Goal: Task Accomplishment & Management: Use online tool/utility

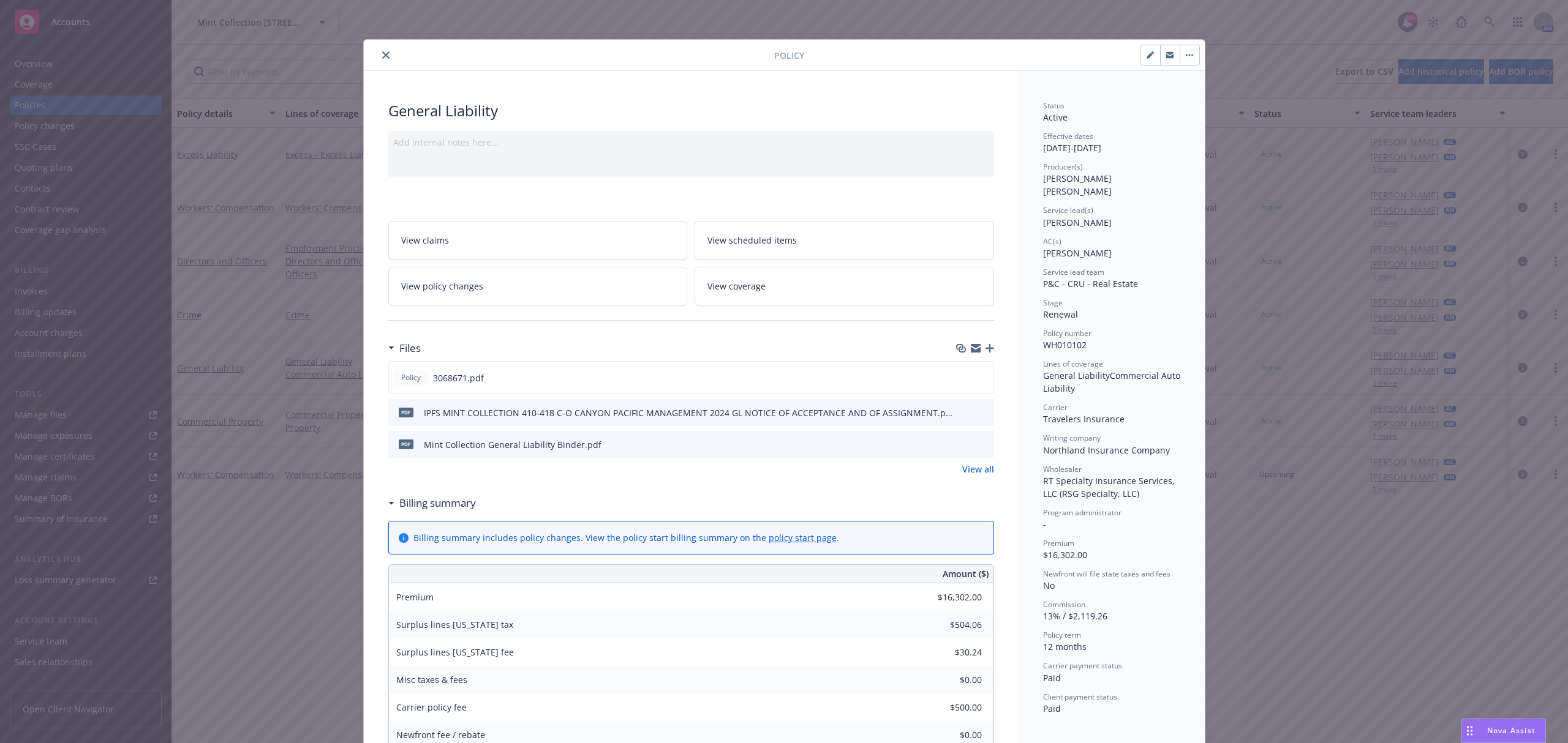
scroll to position [37, 0]
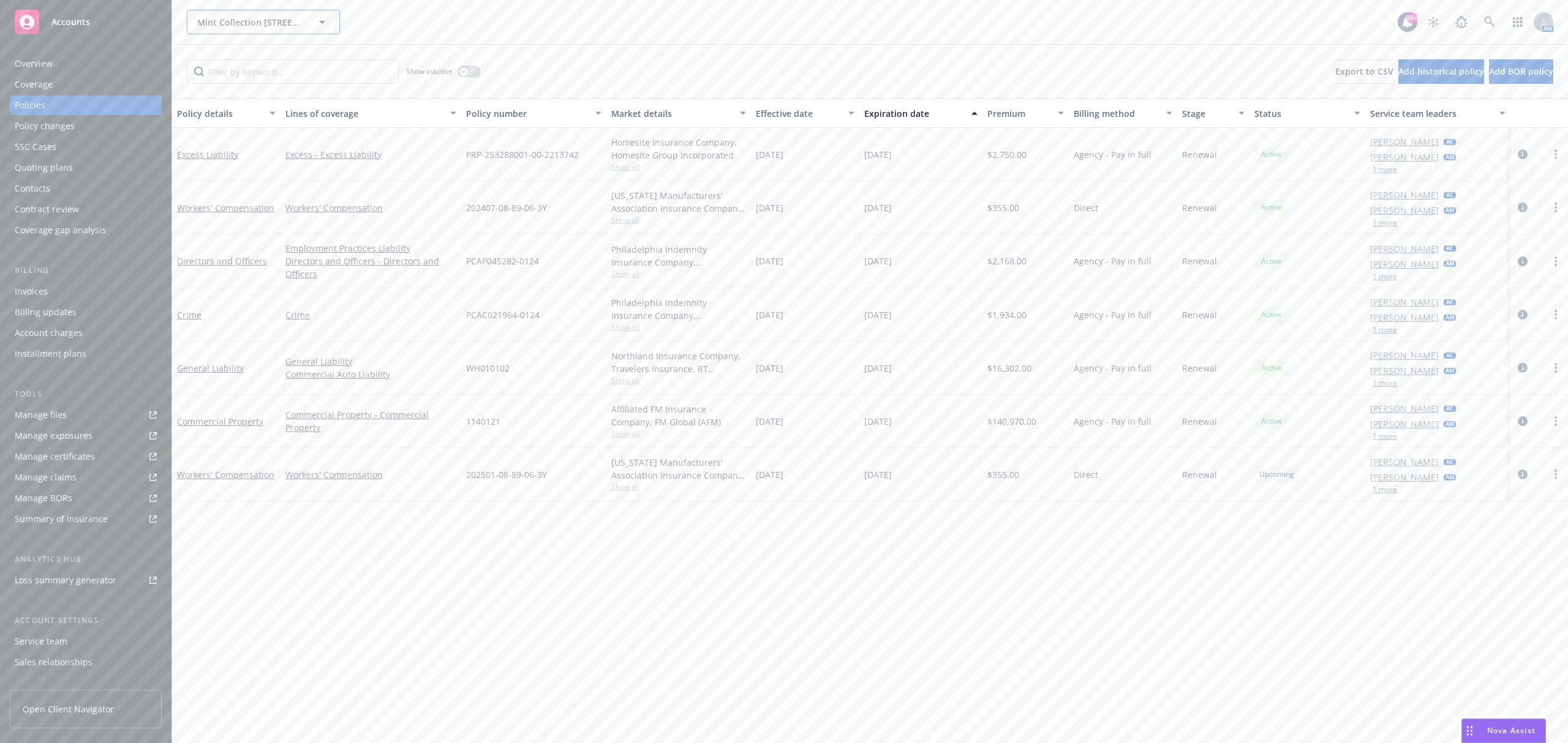
click at [268, 22] on div "Mint Collection [STREET_ADDRESS][PERSON_NAME] Condominium Owners' Association" at bounding box center [263, 22] width 153 height 24
click at [292, 16] on span "Mint Collection [STREET_ADDRESS][PERSON_NAME] Condominium Owners' Association" at bounding box center [250, 22] width 106 height 13
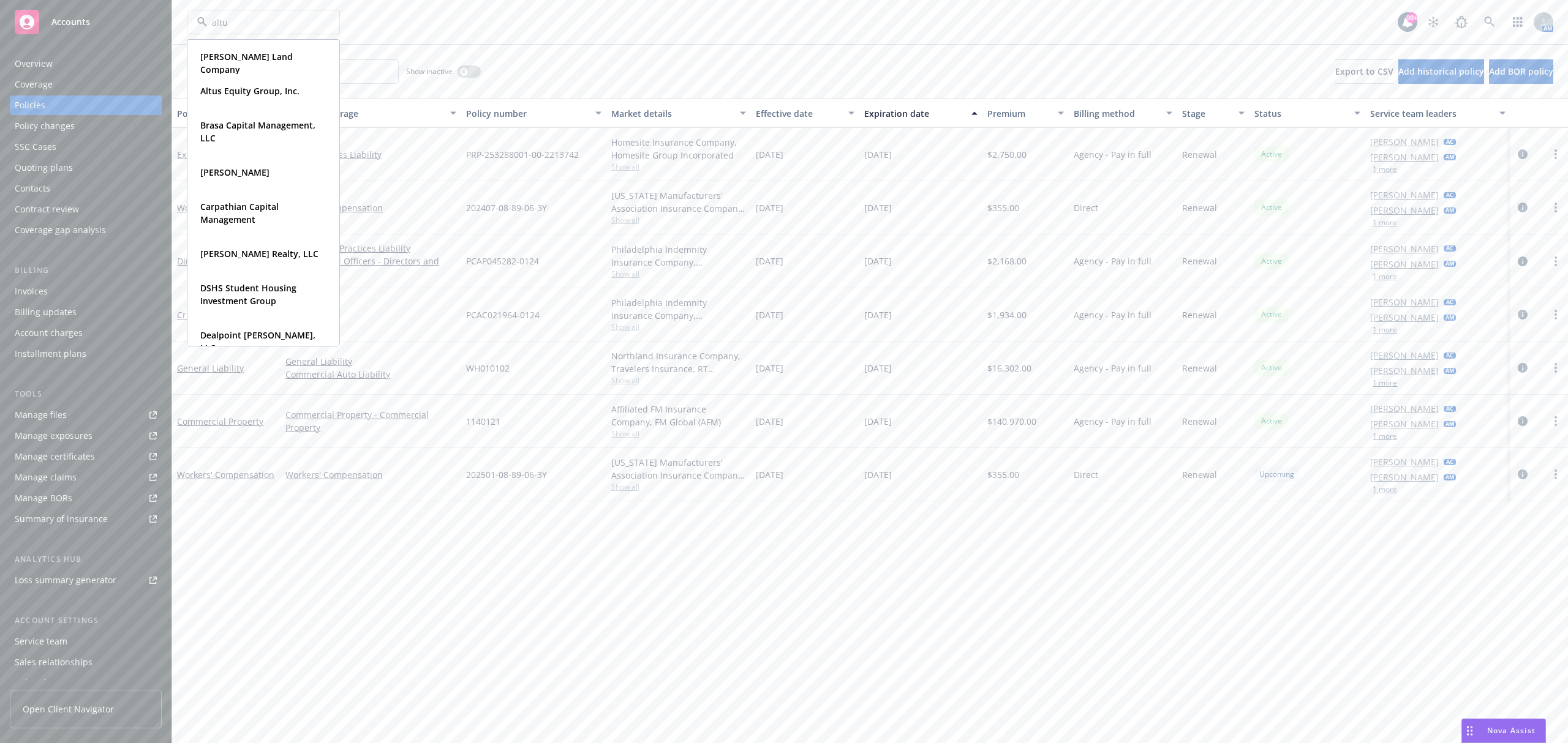
type input "altus"
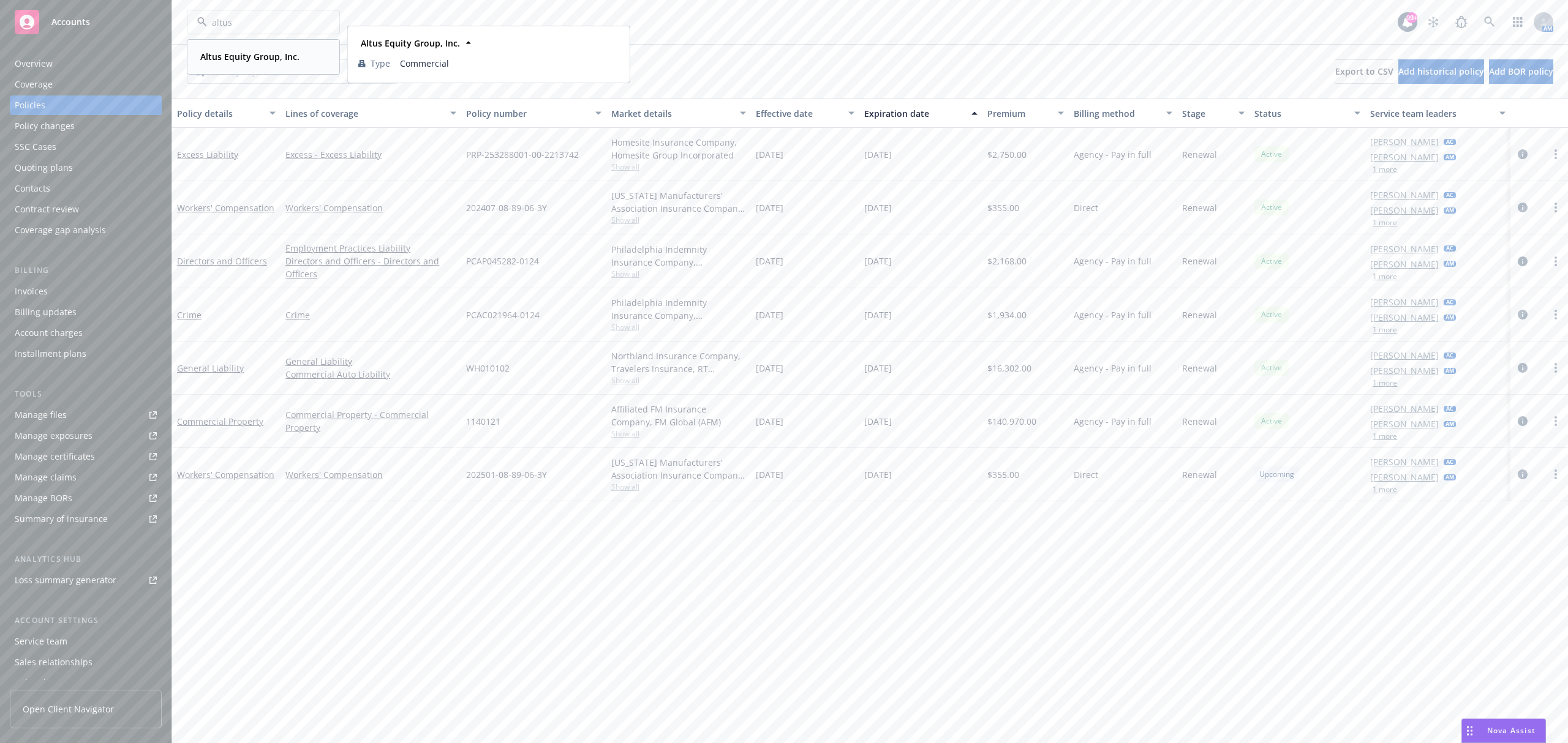
click at [255, 48] on div "Altus Equity Group, Inc." at bounding box center [249, 57] width 107 height 18
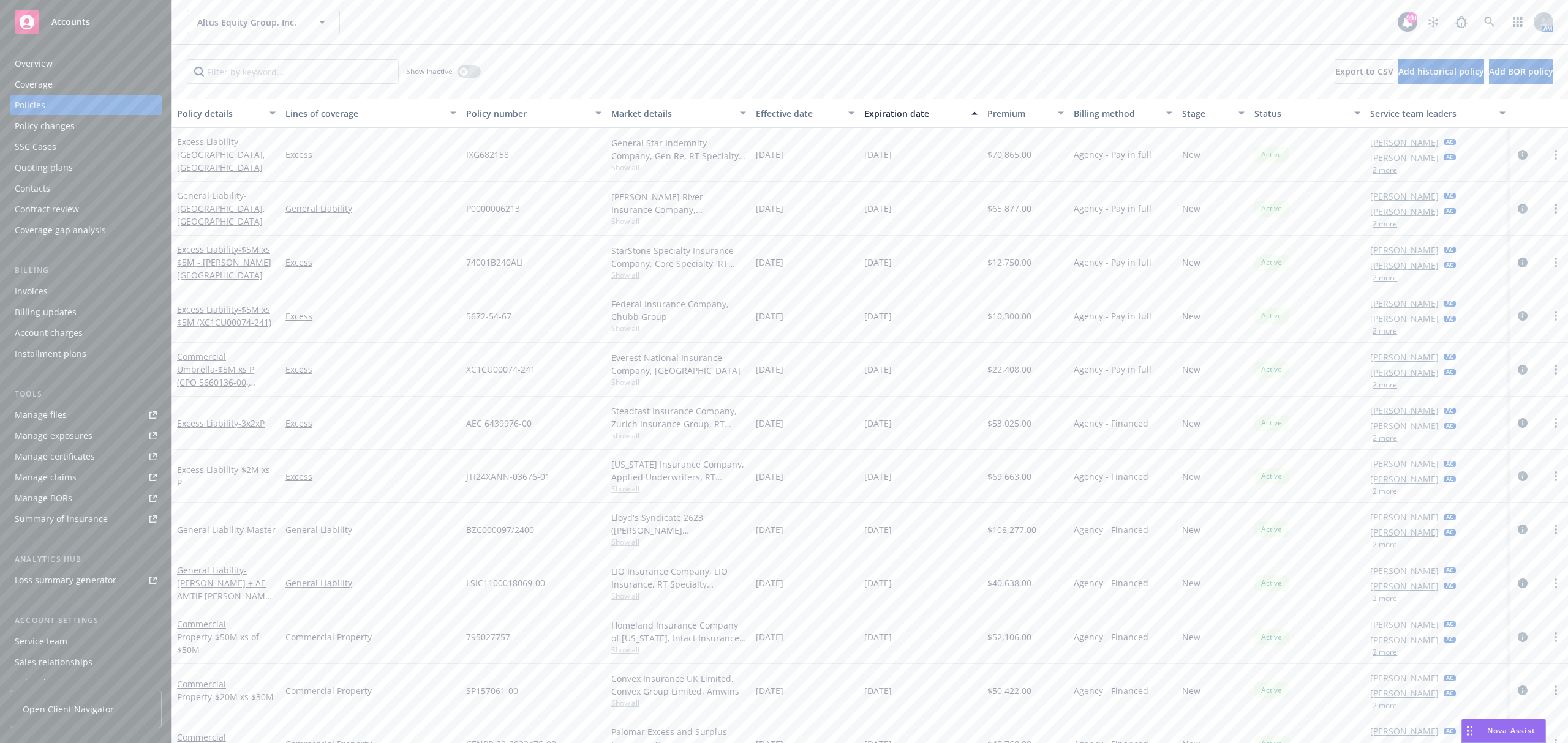
click at [67, 297] on div "Invoices" at bounding box center [86, 292] width 142 height 20
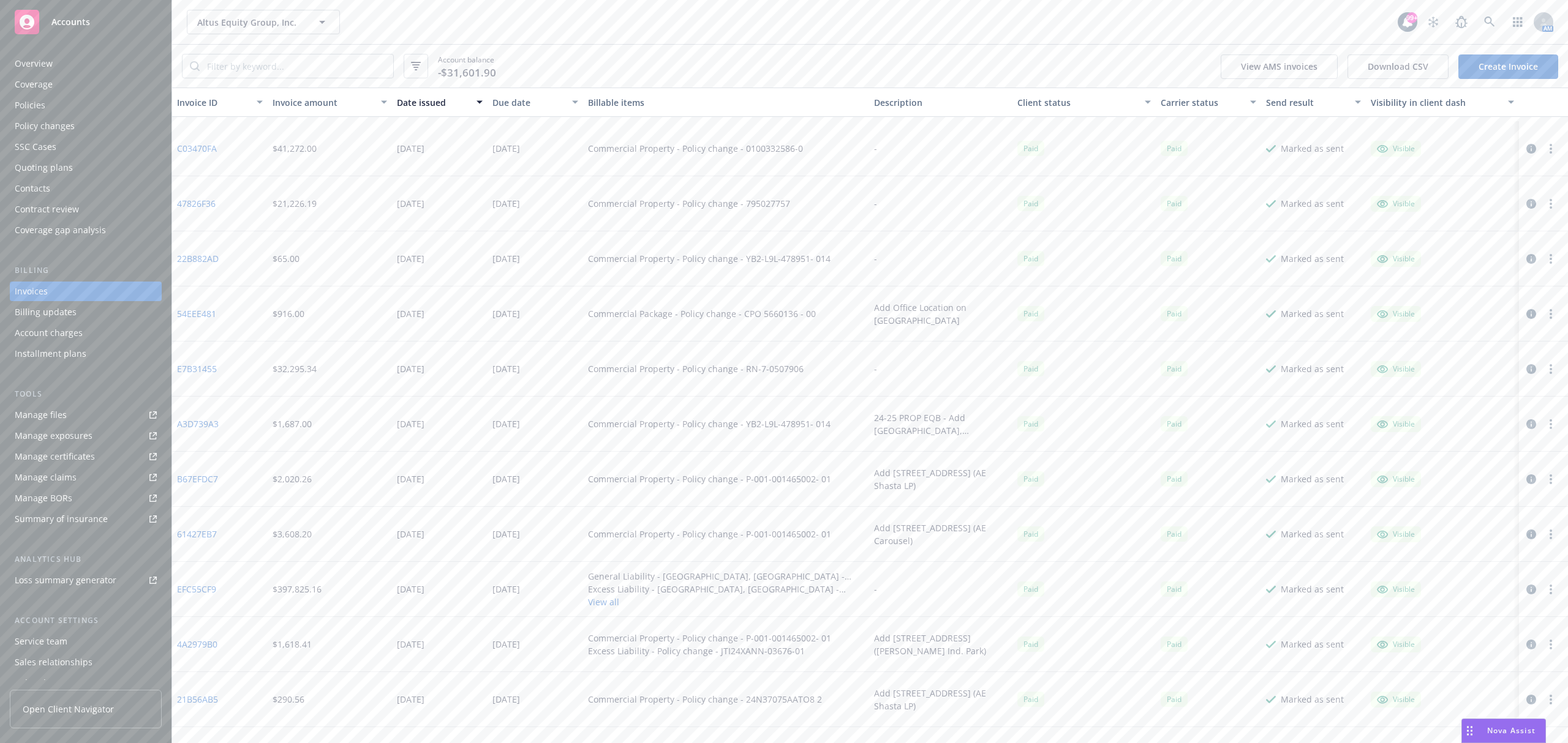
scroll to position [407, 0]
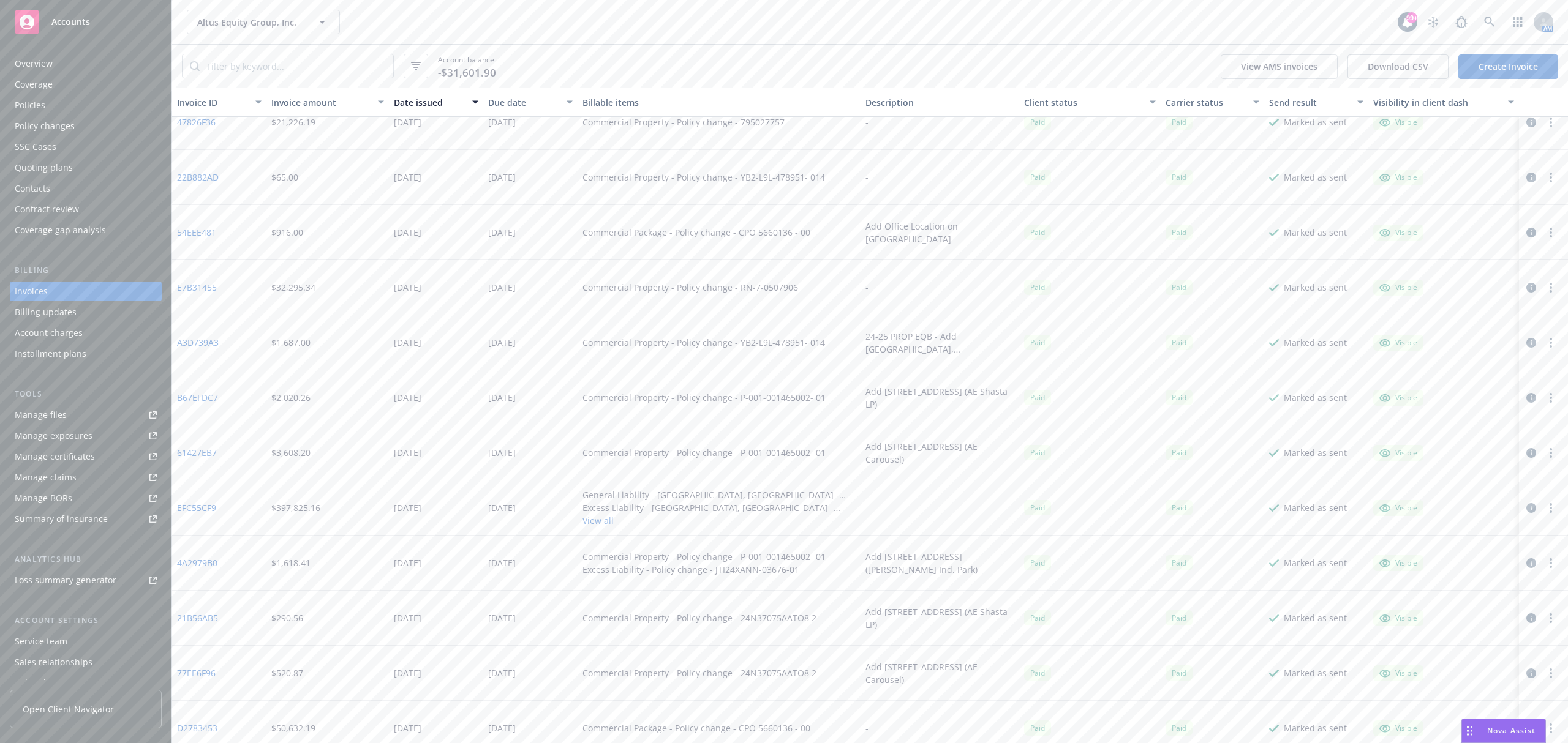
drag, startPoint x: 1004, startPoint y: 101, endPoint x: 1014, endPoint y: 101, distance: 10.0
click at [1014, 101] on div "Invoice ID Invoice amount Date issued Due date Billable items Description Clien…" at bounding box center [870, 102] width 1396 height 30
click at [199, 510] on link "EFC55CF9" at bounding box center [197, 508] width 40 height 13
click at [196, 505] on link "EFC55CF9" at bounding box center [197, 508] width 40 height 13
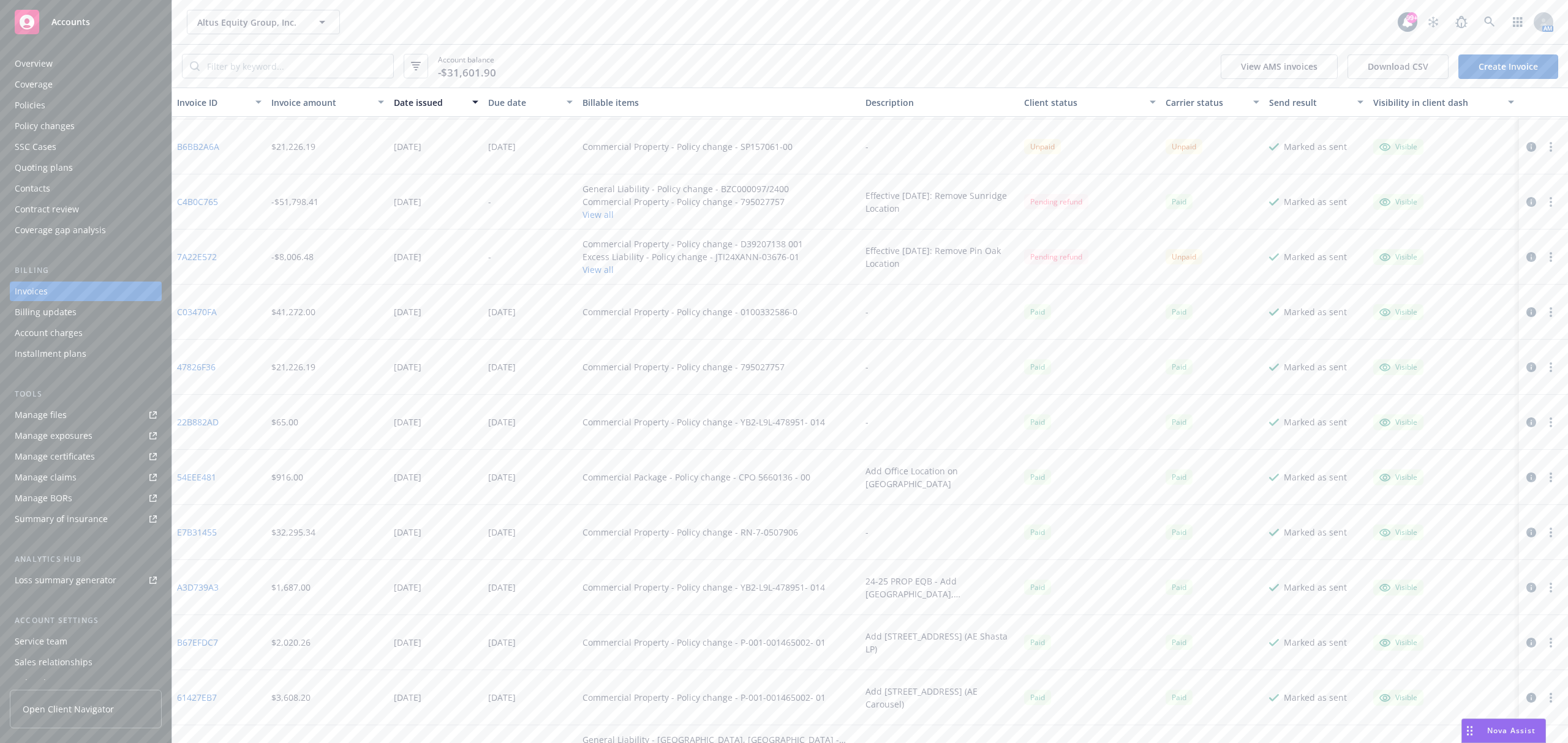
click at [182, 363] on link "47826F36" at bounding box center [196, 367] width 39 height 13
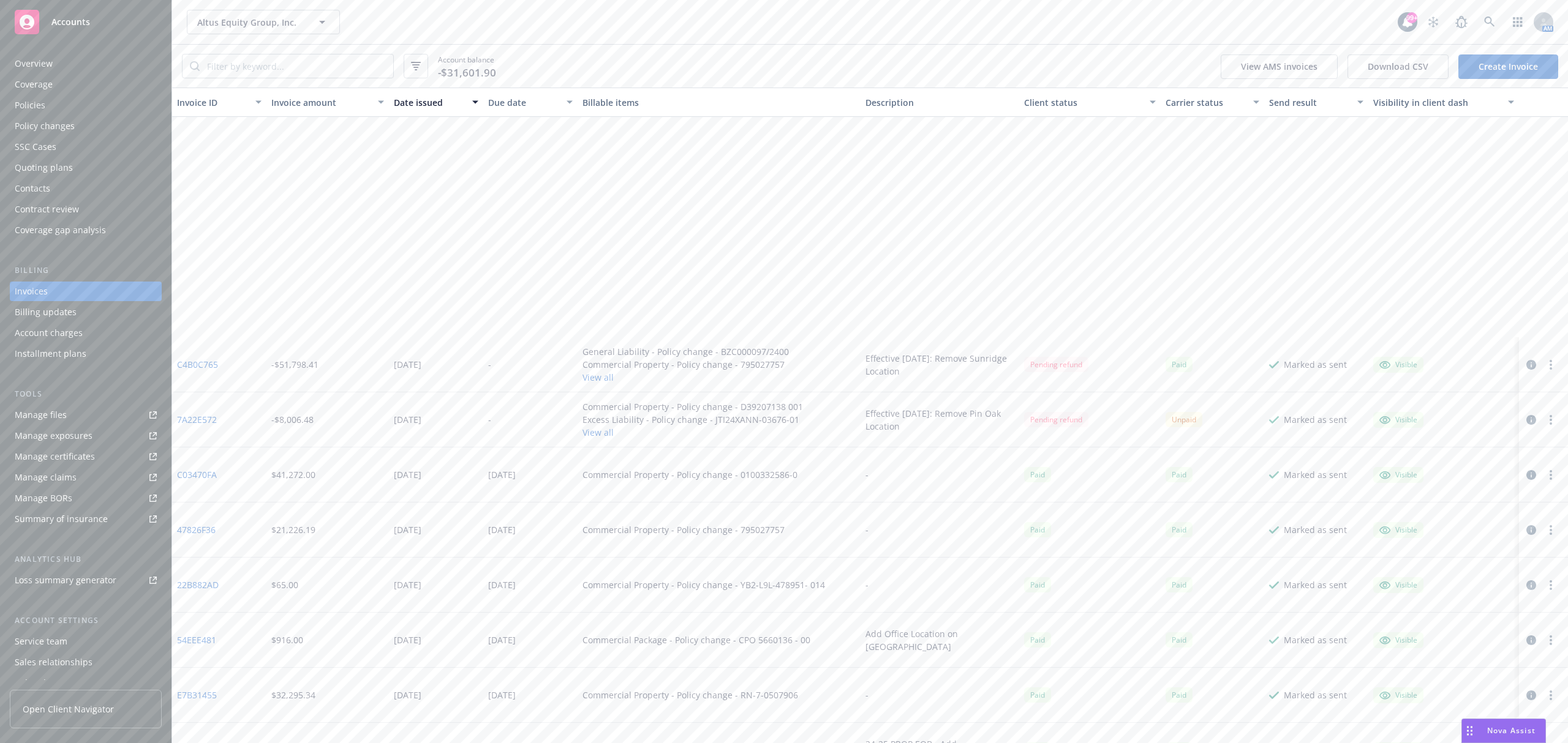
scroll to position [326, 0]
click at [209, 424] on link "A3D739A3" at bounding box center [198, 424] width 41 height 13
drag, startPoint x: 934, startPoint y: 372, endPoint x: 942, endPoint y: 355, distance: 18.8
click at [942, 355] on div "Effective 4/30/2025: Remove Sunridge Location" at bounding box center [940, 365] width 149 height 26
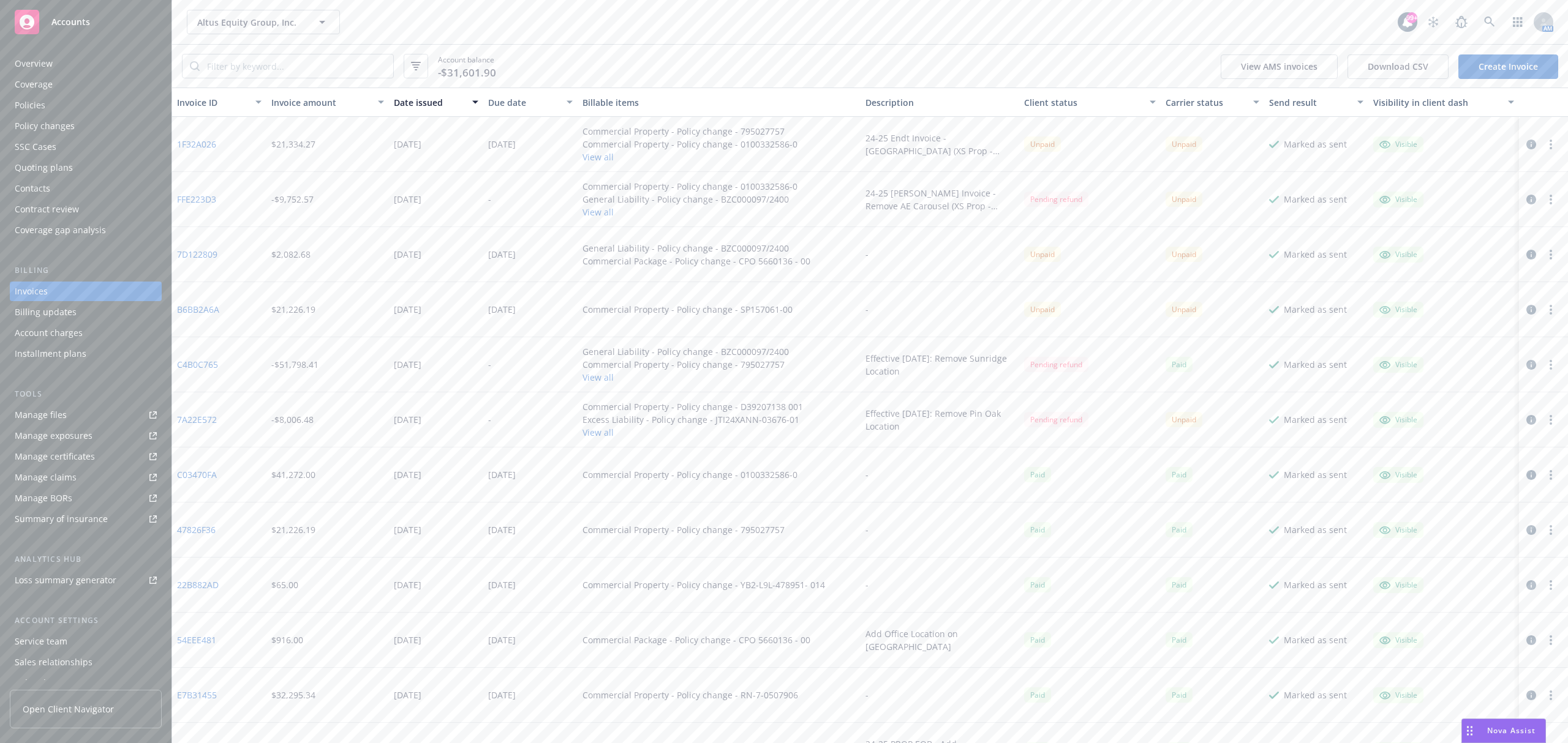
copy div "Remove Sunridge Location"
click at [190, 420] on link "7A22E572" at bounding box center [197, 420] width 40 height 13
click at [186, 307] on link "B6BB2A6A" at bounding box center [198, 309] width 42 height 13
drag, startPoint x: 236, startPoint y: 586, endPoint x: 175, endPoint y: 590, distance: 61.1
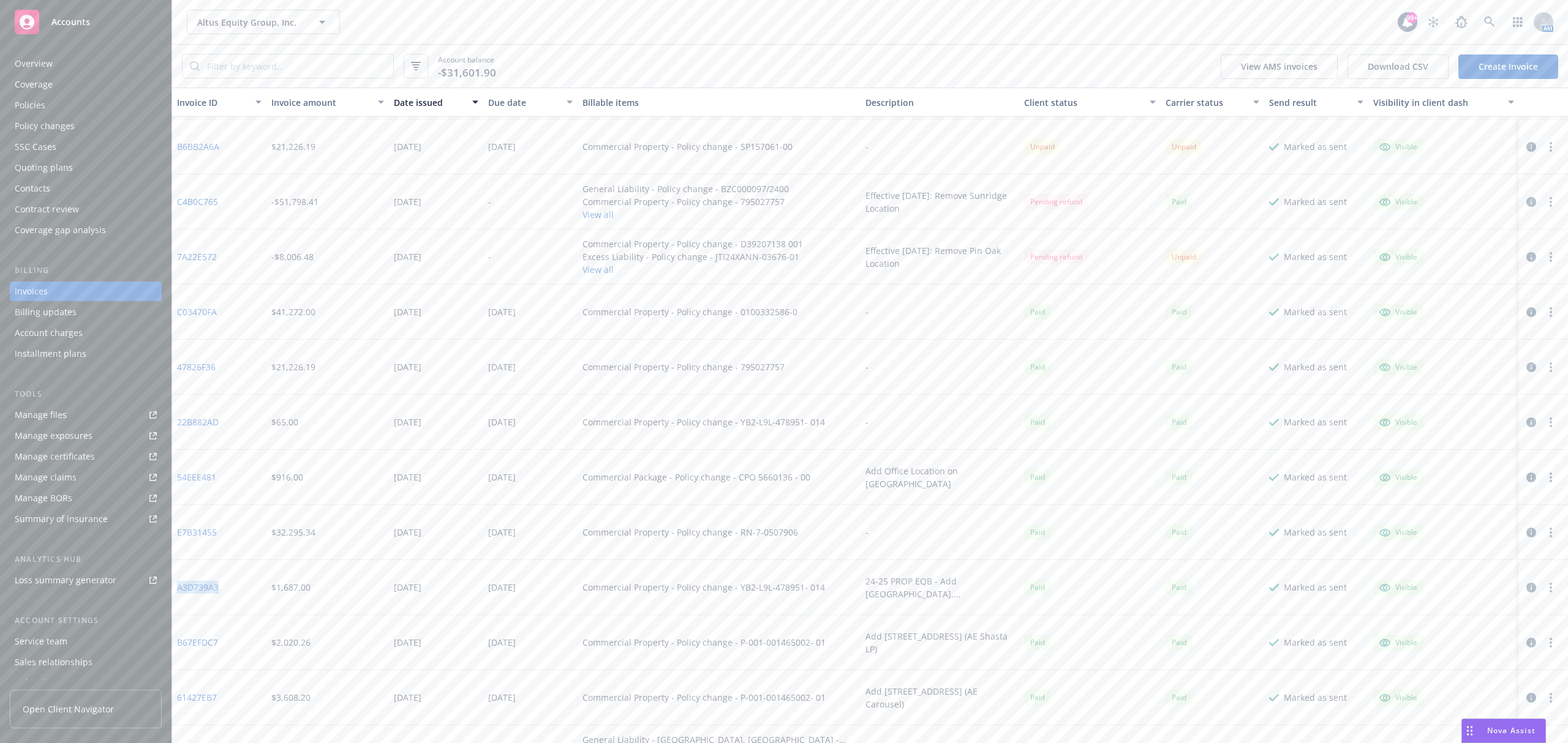
click at [175, 590] on div "A3D739A3" at bounding box center [219, 588] width 94 height 55
copy link "A3D739A3"
drag, startPoint x: 234, startPoint y: 323, endPoint x: 175, endPoint y: 323, distance: 59.0
click at [175, 323] on div "EFC55CF9" at bounding box center [219, 322] width 94 height 55
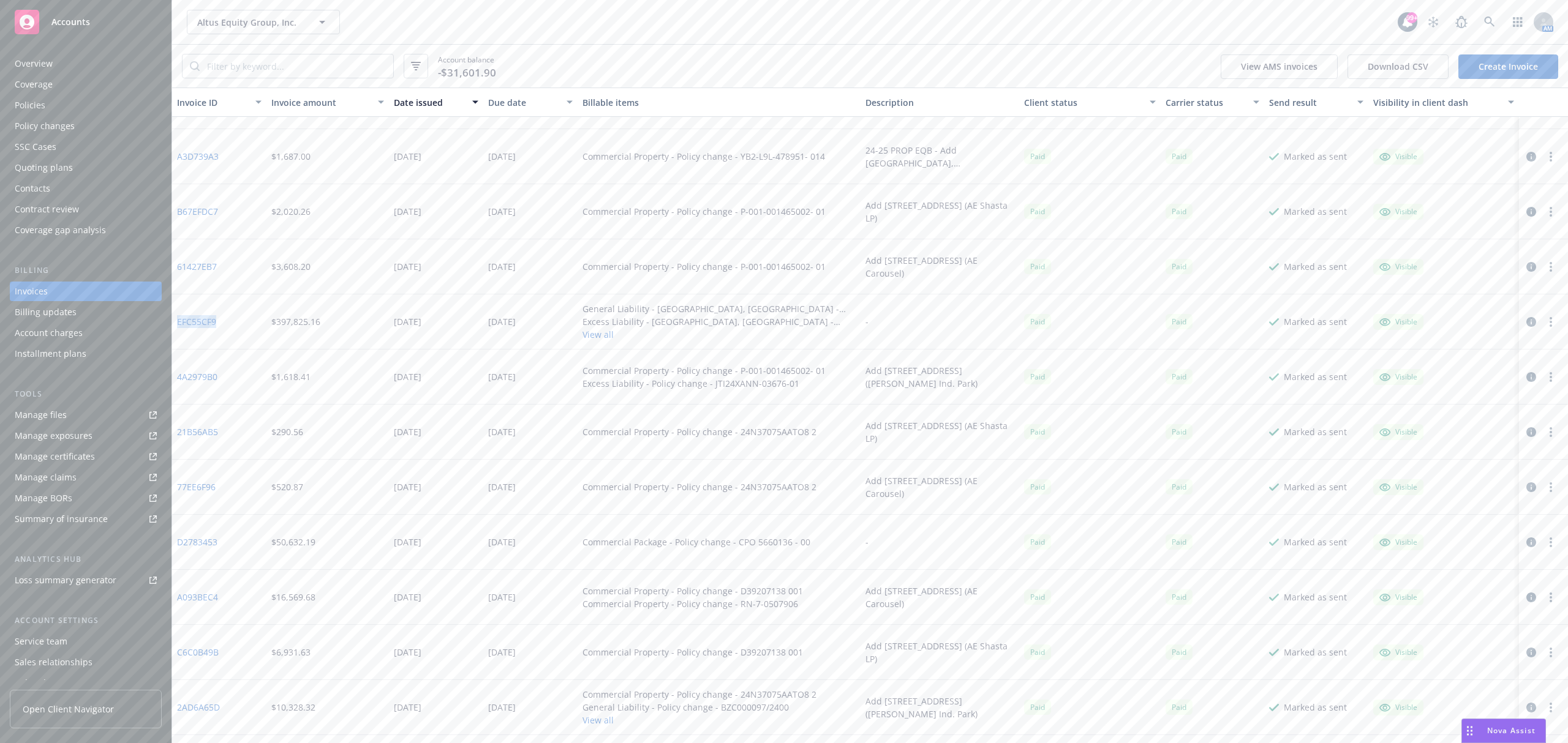
copy link "EFC55CF9"
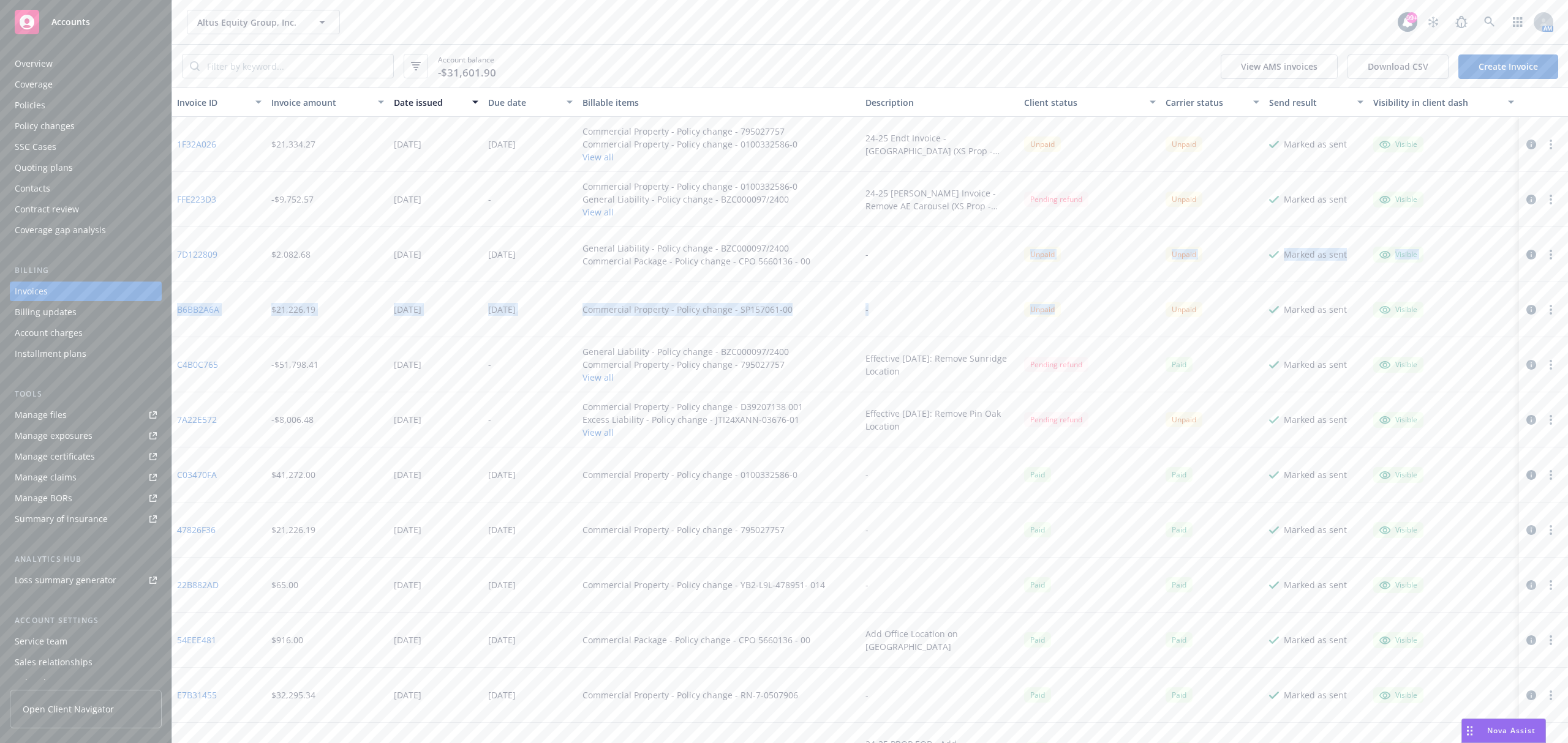
drag, startPoint x: 1064, startPoint y: 316, endPoint x: 994, endPoint y: 238, distance: 104.8
click at [940, 248] on div "-" at bounding box center [940, 255] width 159 height 55
click at [95, 123] on div "Policy changes" at bounding box center [86, 126] width 142 height 20
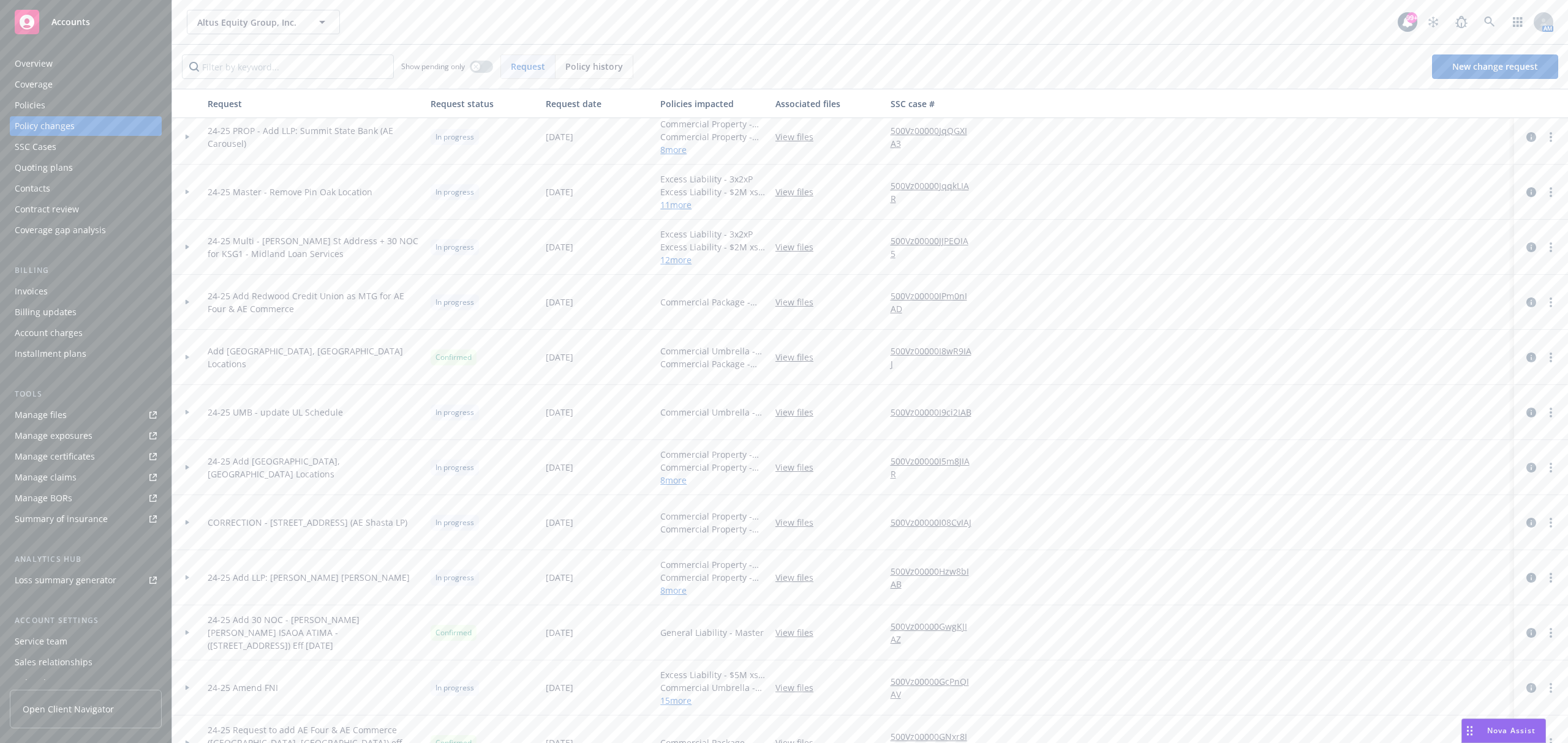
scroll to position [490, 0]
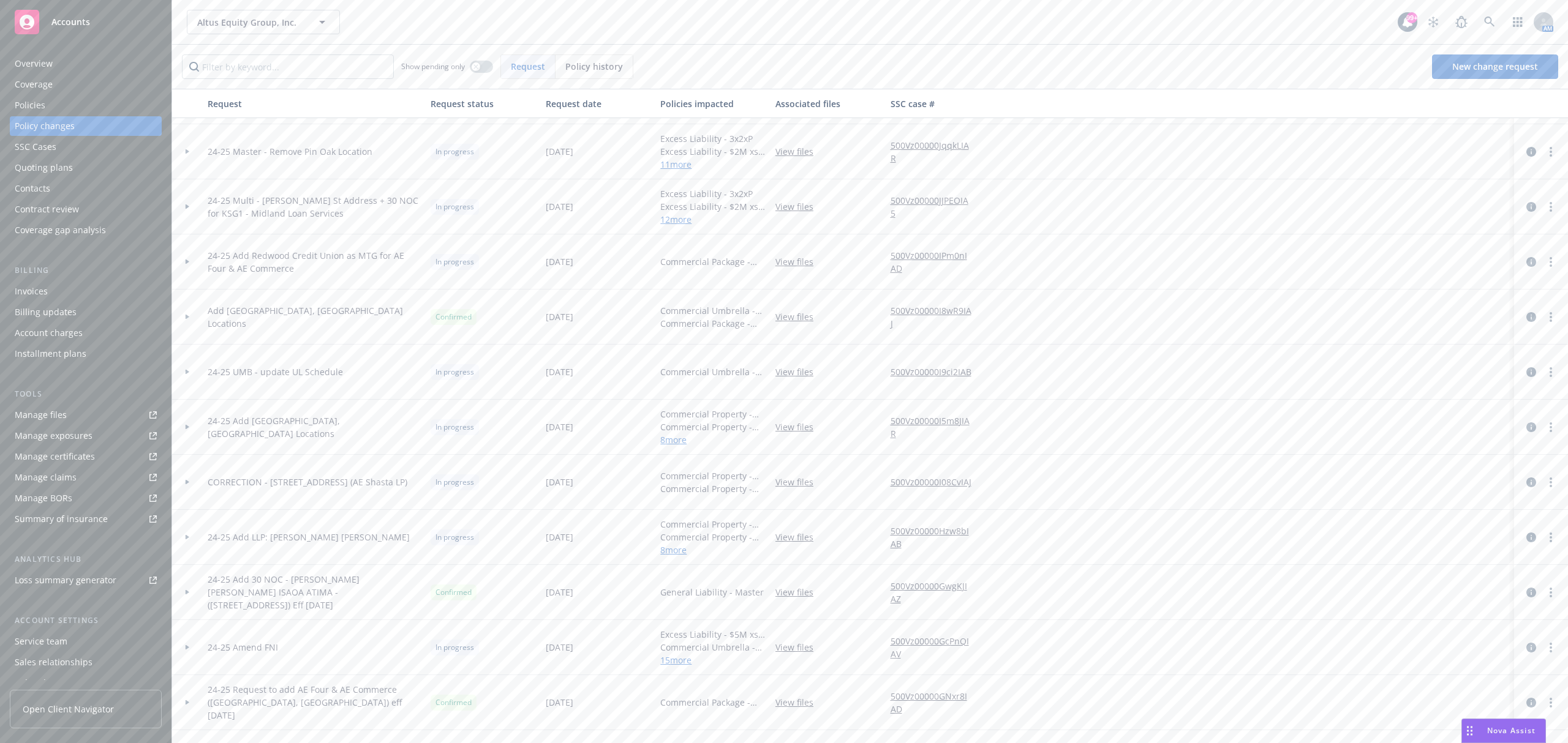
click at [185, 426] on icon at bounding box center [187, 427] width 5 height 5
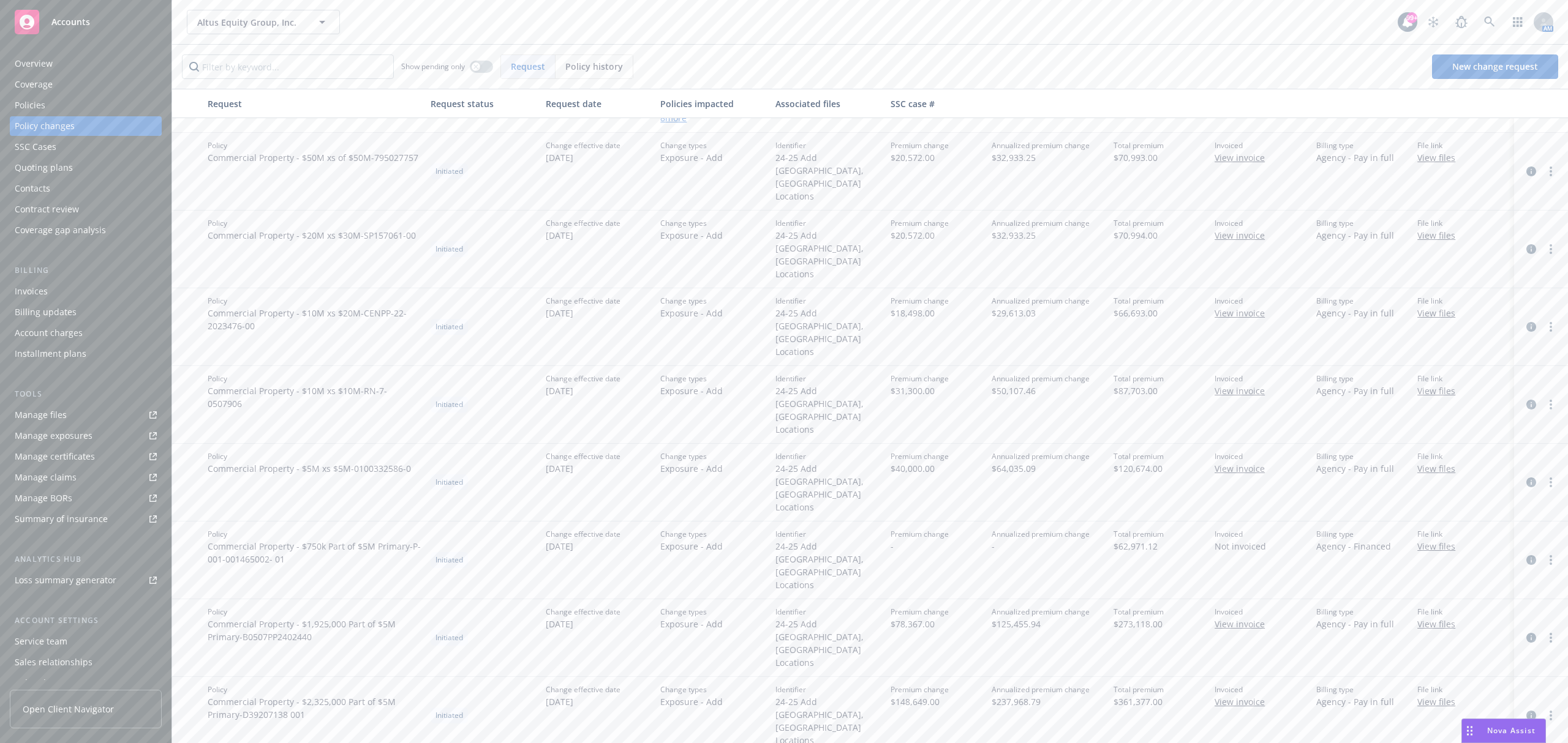
scroll to position [816, 0]
drag, startPoint x: 1162, startPoint y: 427, endPoint x: 1105, endPoint y: 428, distance: 57.0
click at [1109, 517] on div "Total premium $62,971.12" at bounding box center [1160, 556] width 101 height 78
click at [222, 22] on span "Altus Equity Group, Inc." at bounding box center [250, 22] width 106 height 13
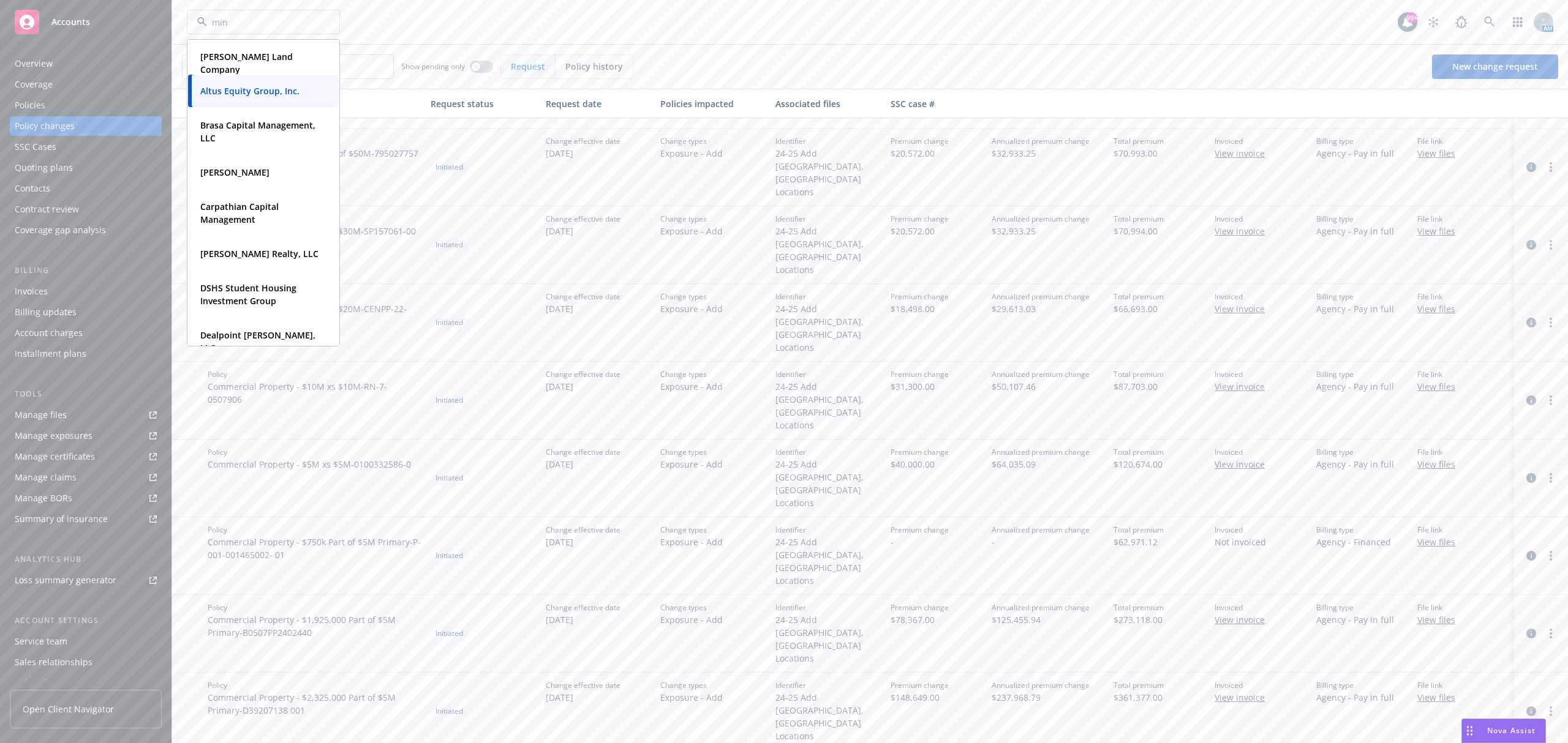
type input "mint"
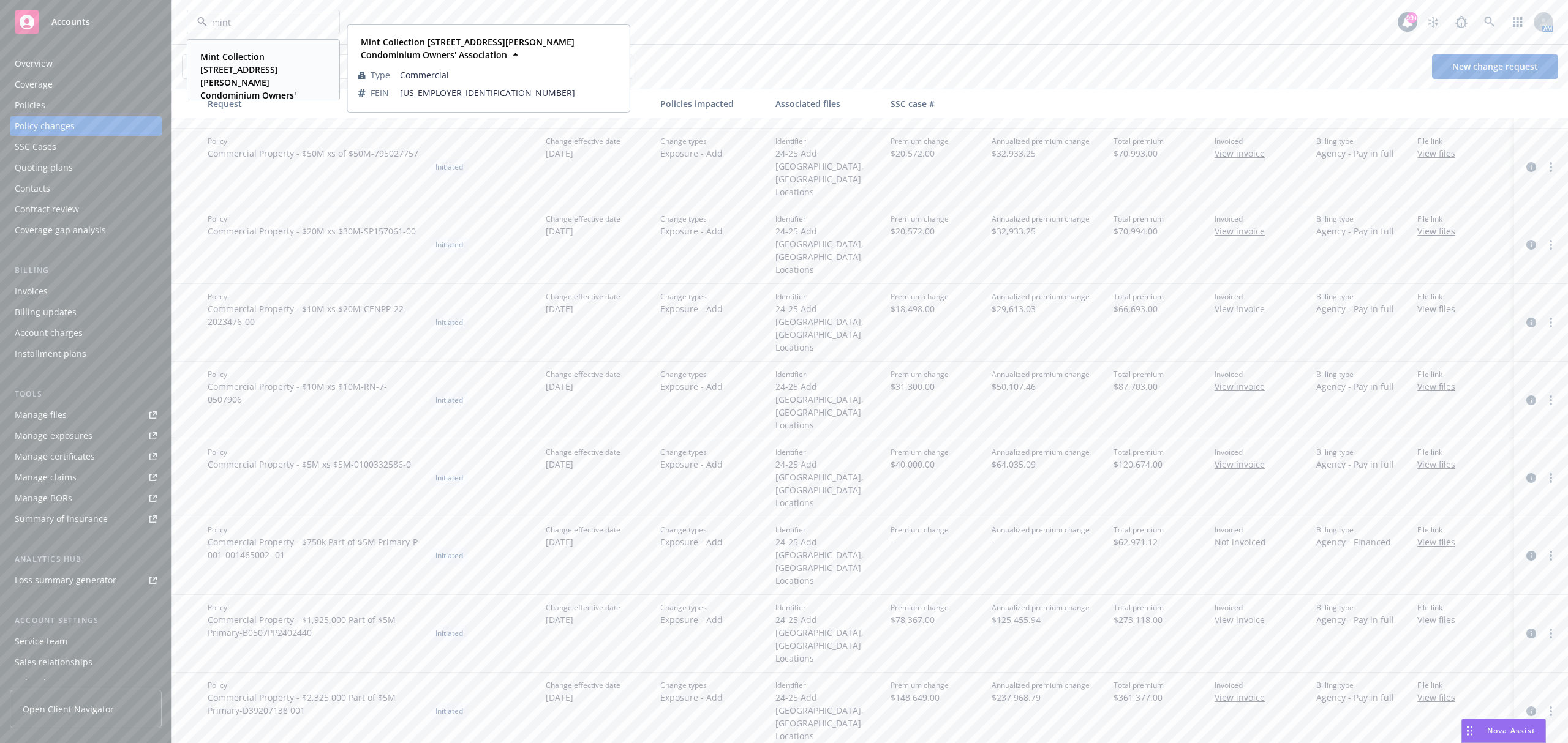
click at [243, 84] on strong "Mint Collection [STREET_ADDRESS][PERSON_NAME] Condominium Owners' Association" at bounding box center [248, 82] width 95 height 63
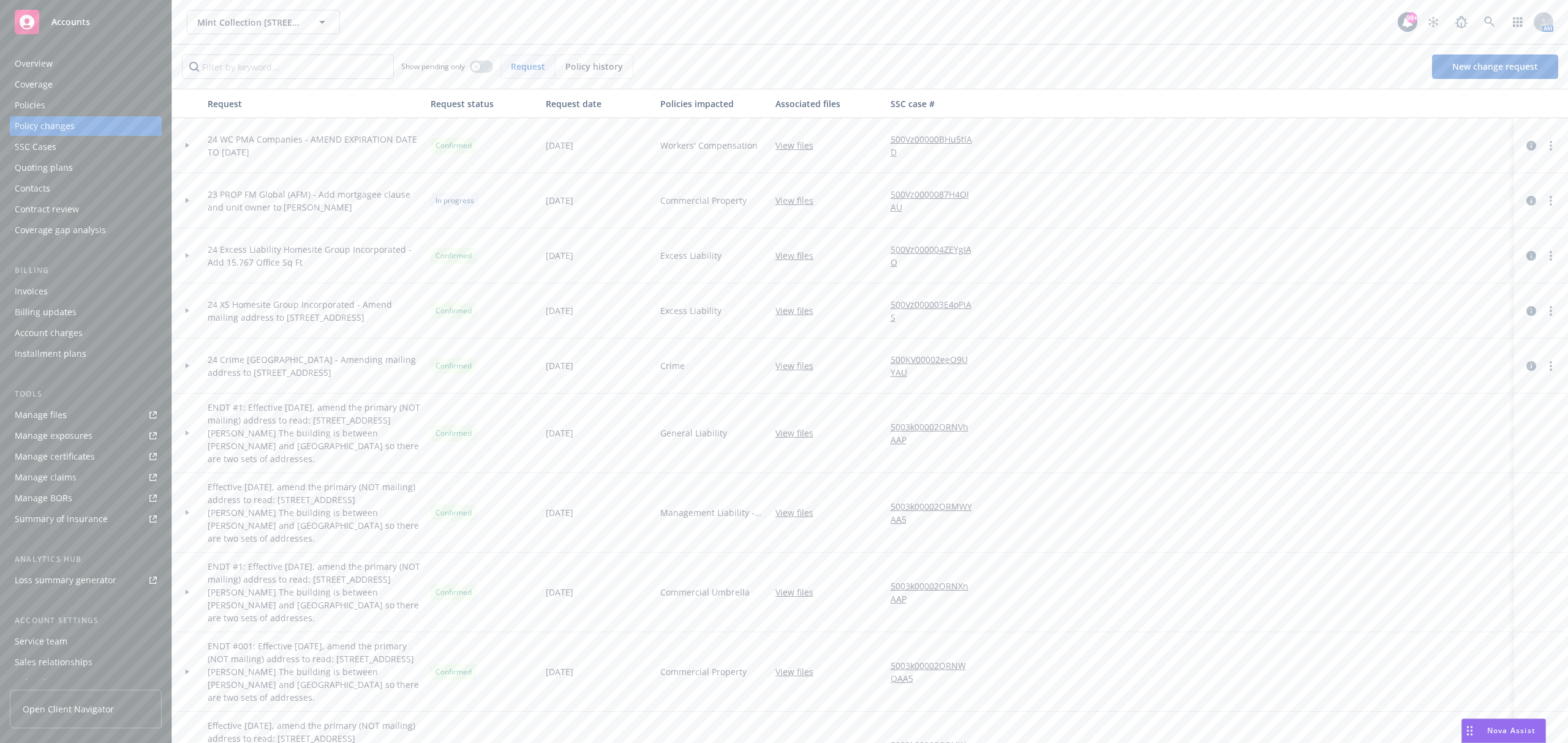
click at [94, 170] on div "Quoting plans" at bounding box center [86, 168] width 142 height 20
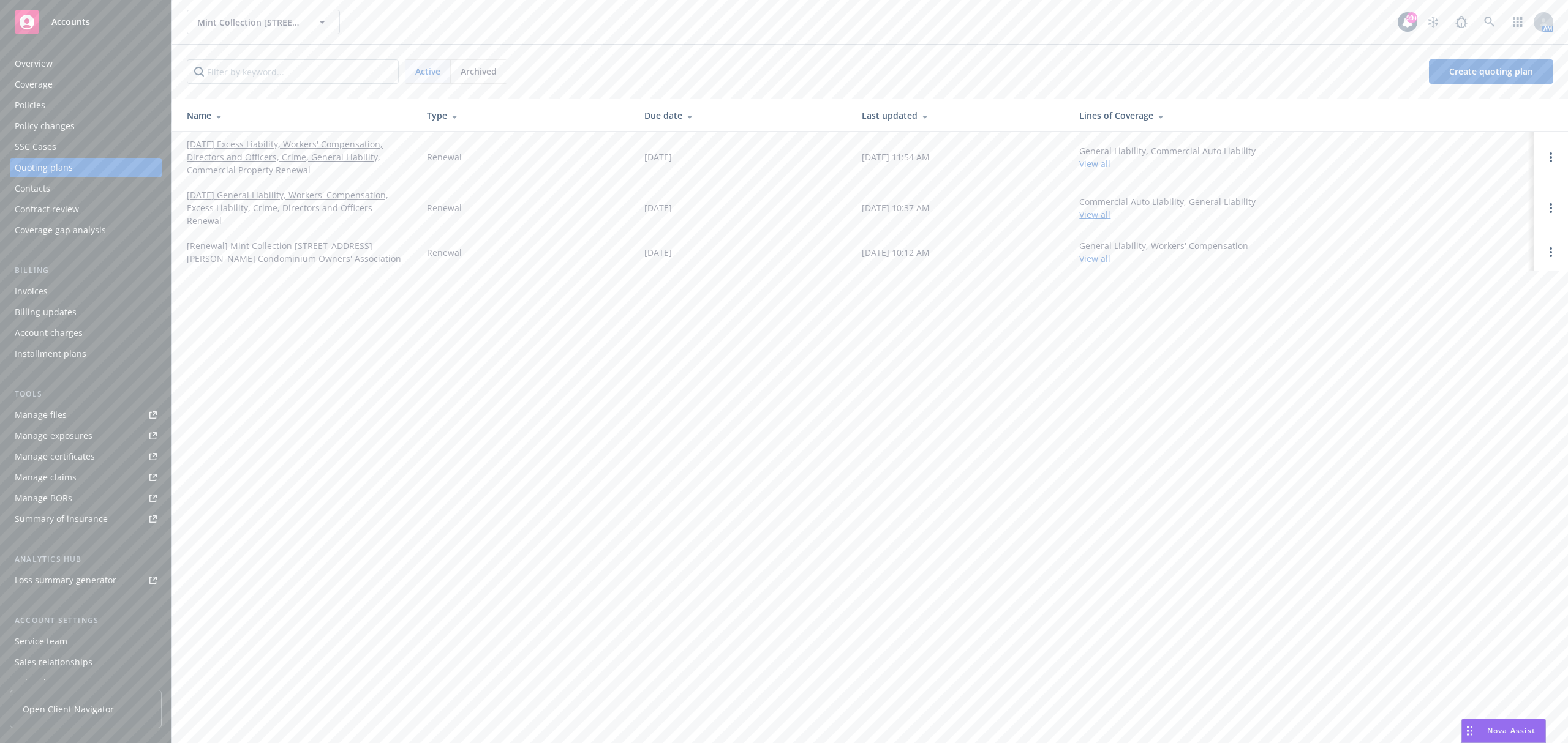
click at [215, 157] on link "[DATE] Excess Liability, Workers' Compensation, Directors and Officers, Crime, …" at bounding box center [297, 157] width 221 height 39
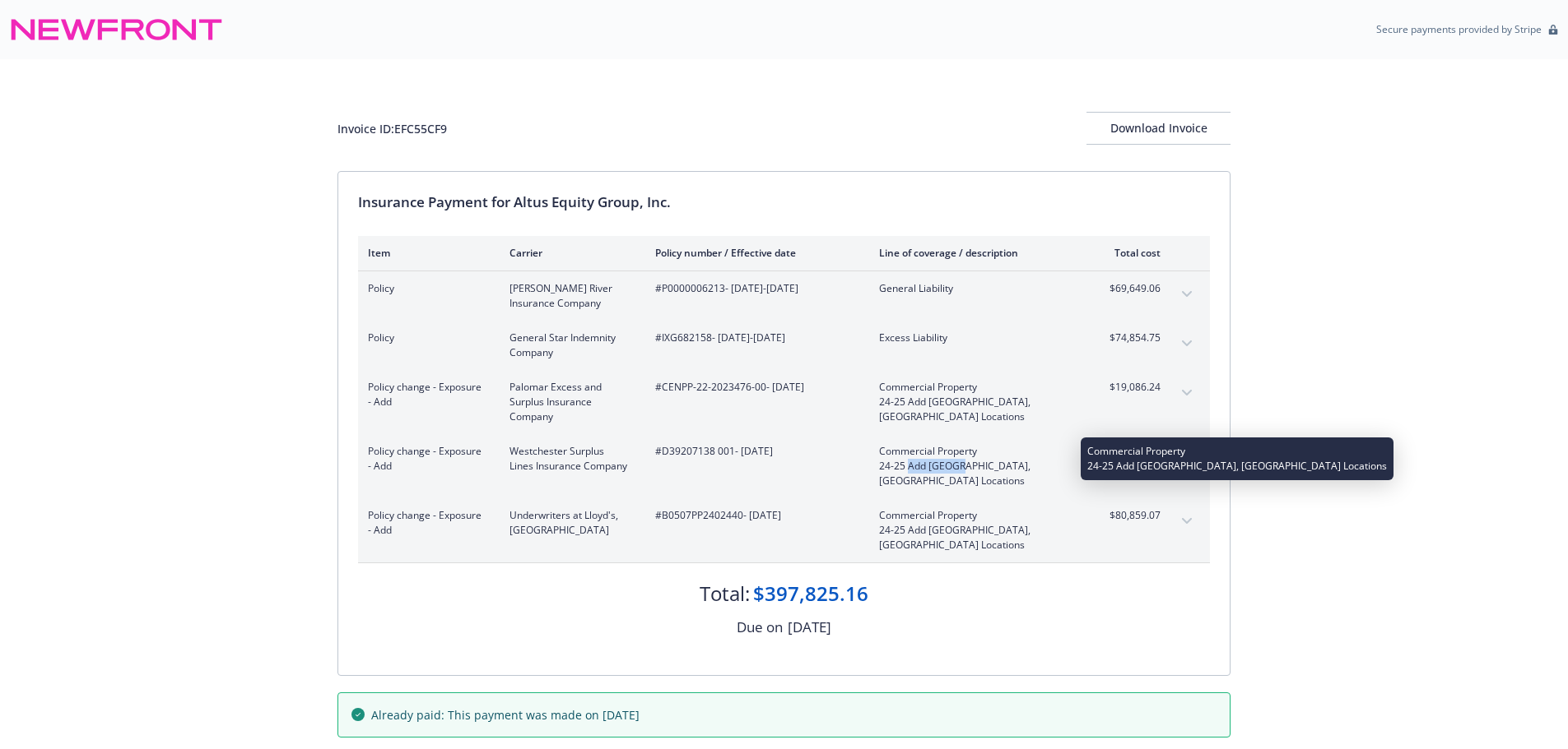
drag, startPoint x: 909, startPoint y: 466, endPoint x: 961, endPoint y: 469, distance: 52.1
click at [961, 469] on span "24-25 Add [GEOGRAPHIC_DATA], [GEOGRAPHIC_DATA] Locations" at bounding box center [975, 473] width 194 height 29
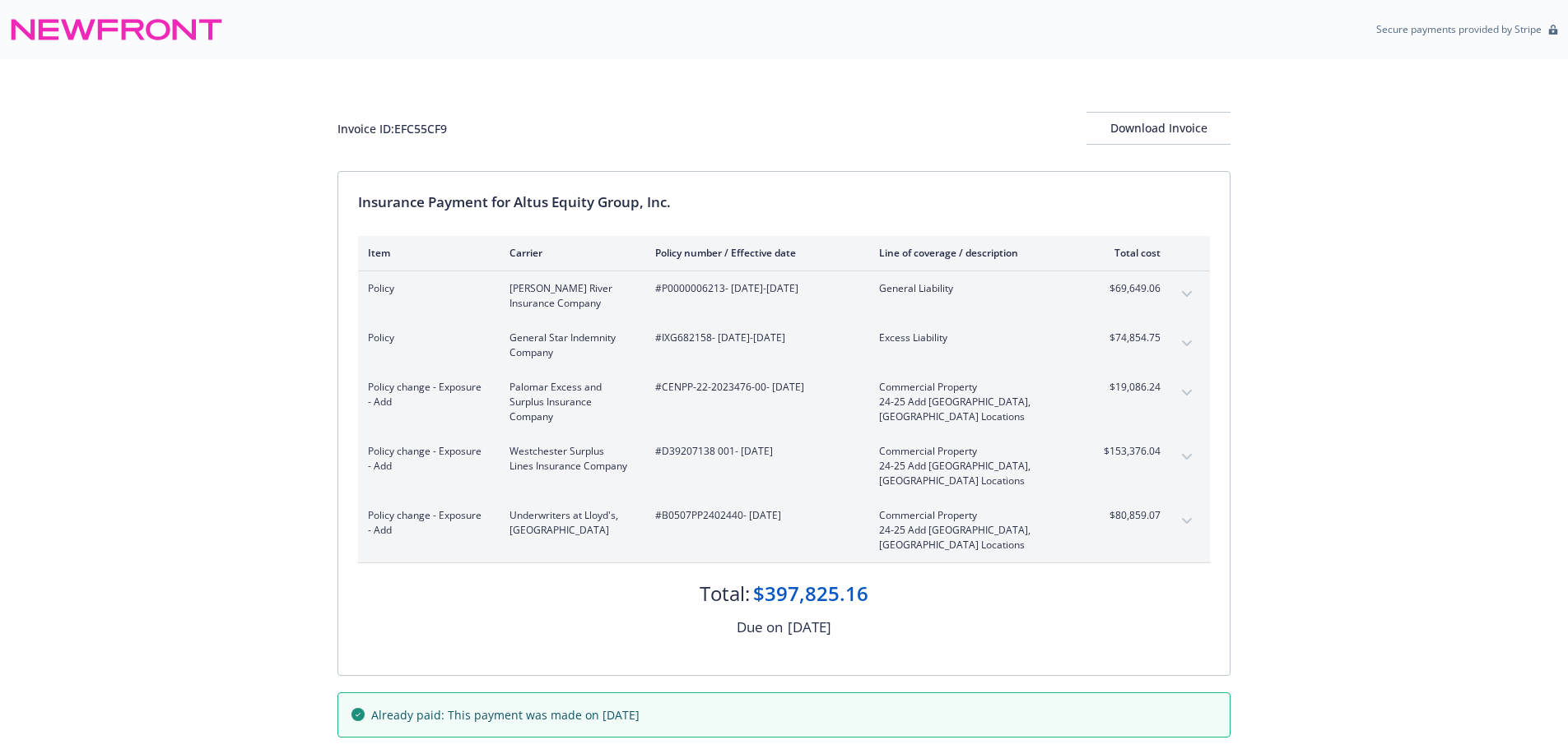
click at [1185, 393] on icon "expand content" at bounding box center [1187, 393] width 10 height 6
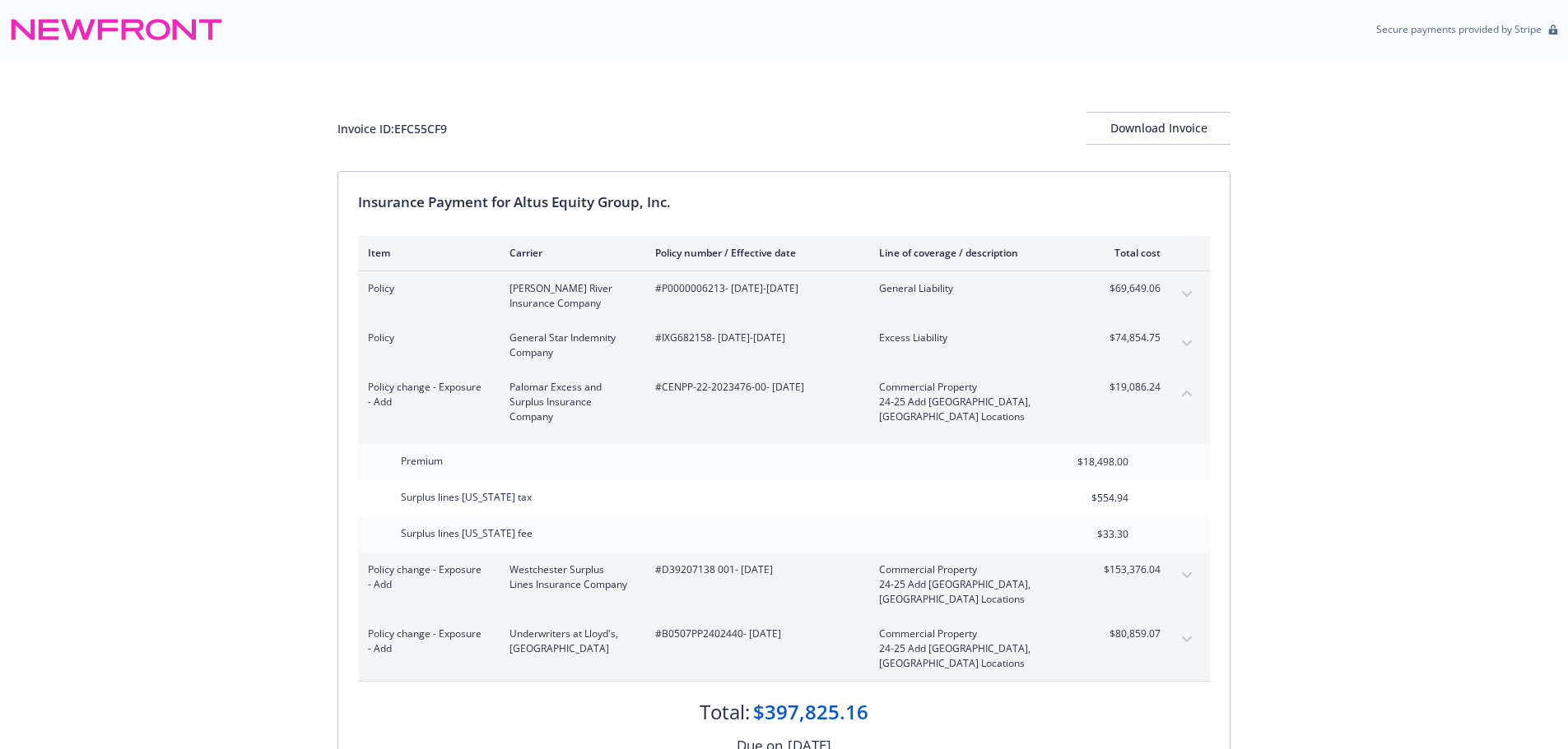
click at [1185, 393] on icon "collapse content" at bounding box center [1187, 393] width 10 height 6
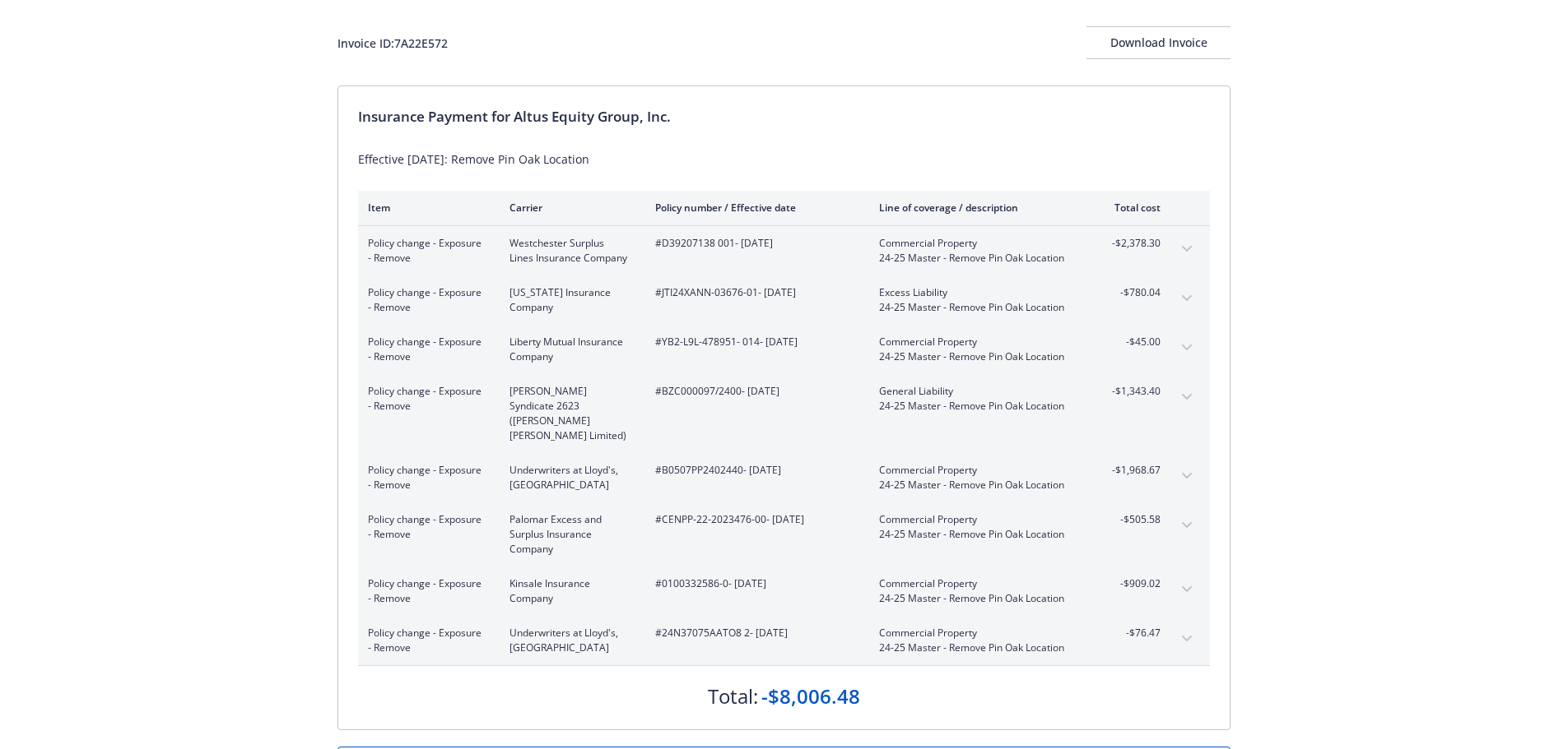
scroll to position [164, 0]
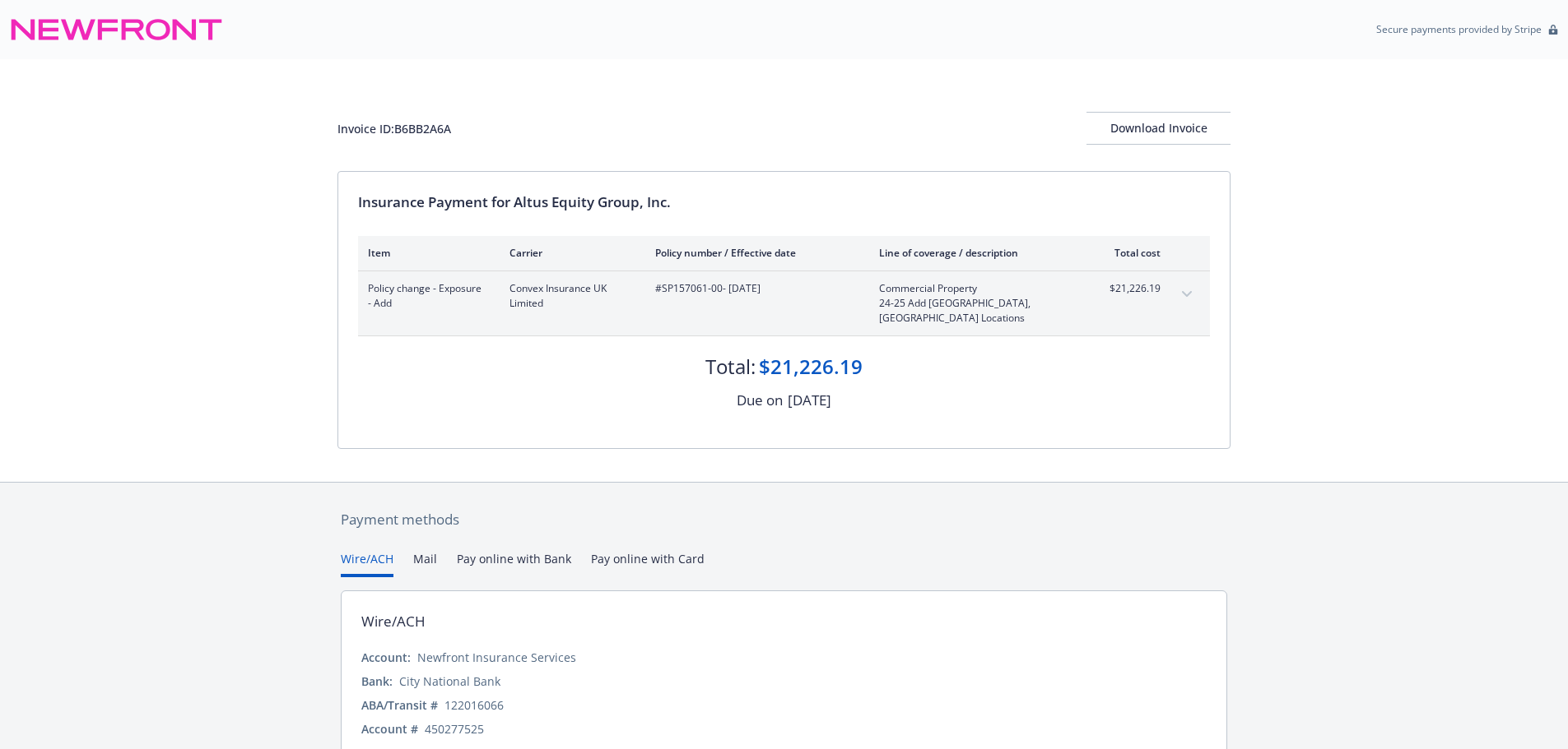
click at [431, 129] on div "Invoice ID: B6BB2A6A" at bounding box center [394, 129] width 113 height 18
copy div "B6BB2A6A"
click at [430, 131] on div "Invoice ID: B6BB2A6A" at bounding box center [394, 129] width 113 height 18
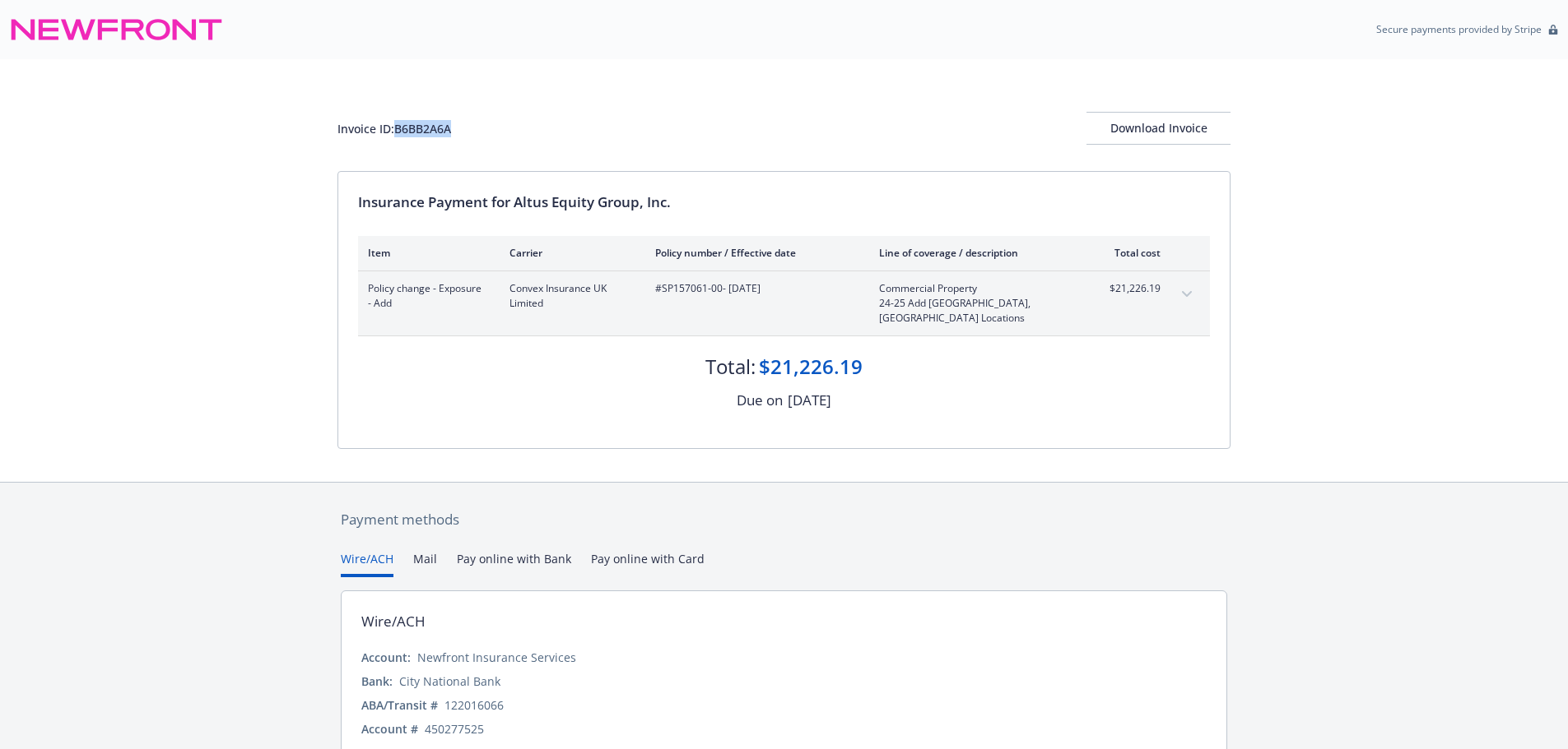
copy div "B6BB2A6A"
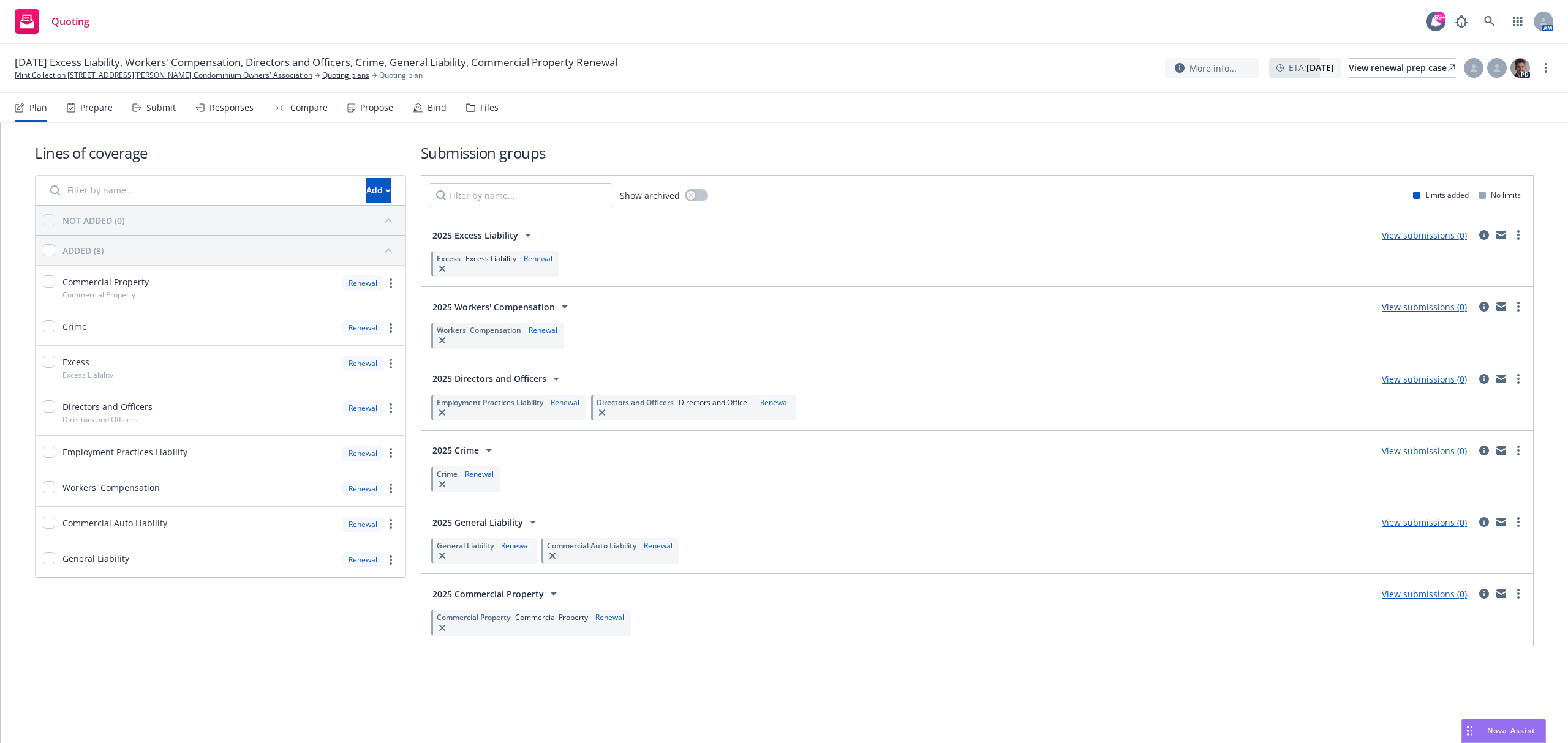
click at [463, 548] on span "General Liability" at bounding box center [465, 546] width 57 height 11
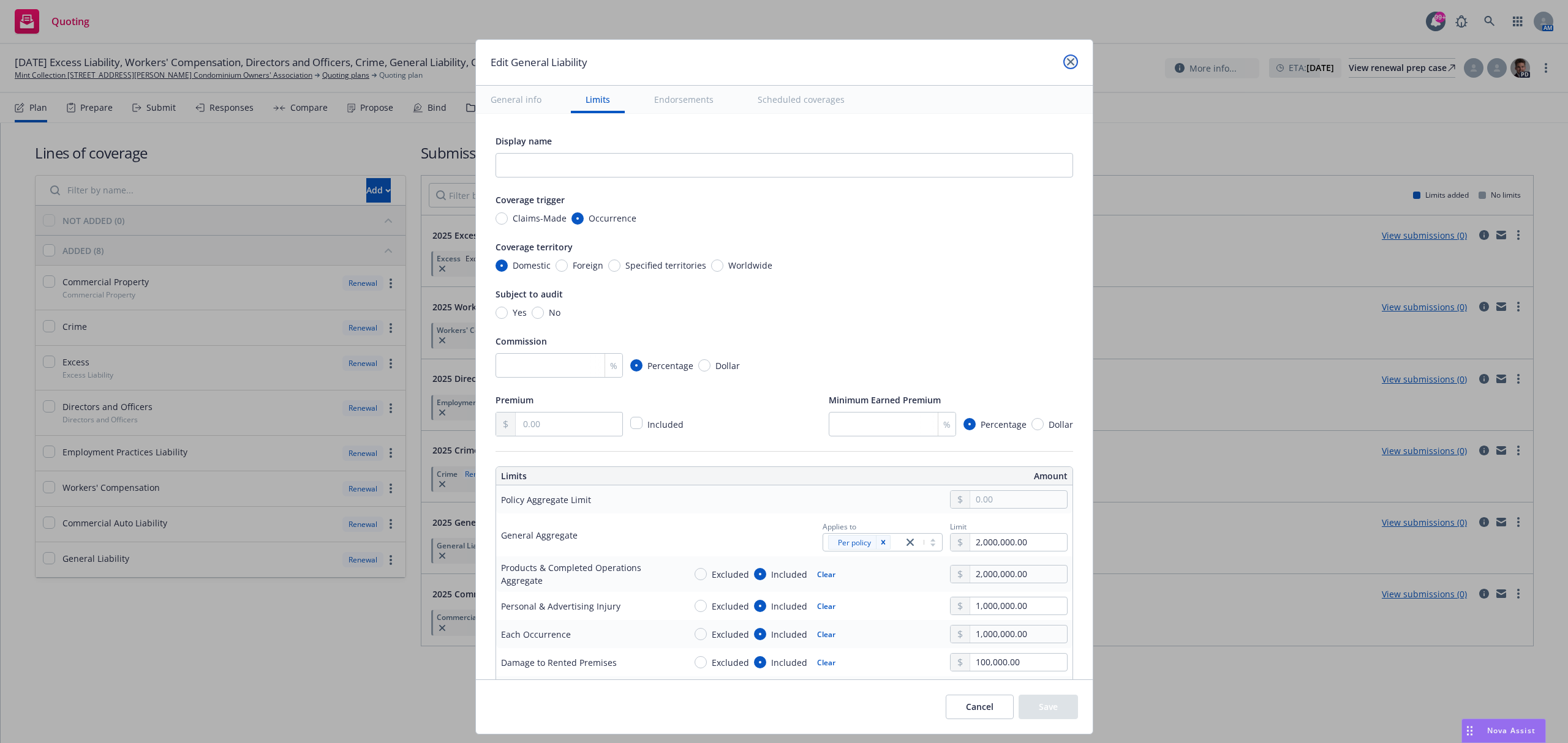
click at [1071, 66] on link "close" at bounding box center [1071, 62] width 14 height 14
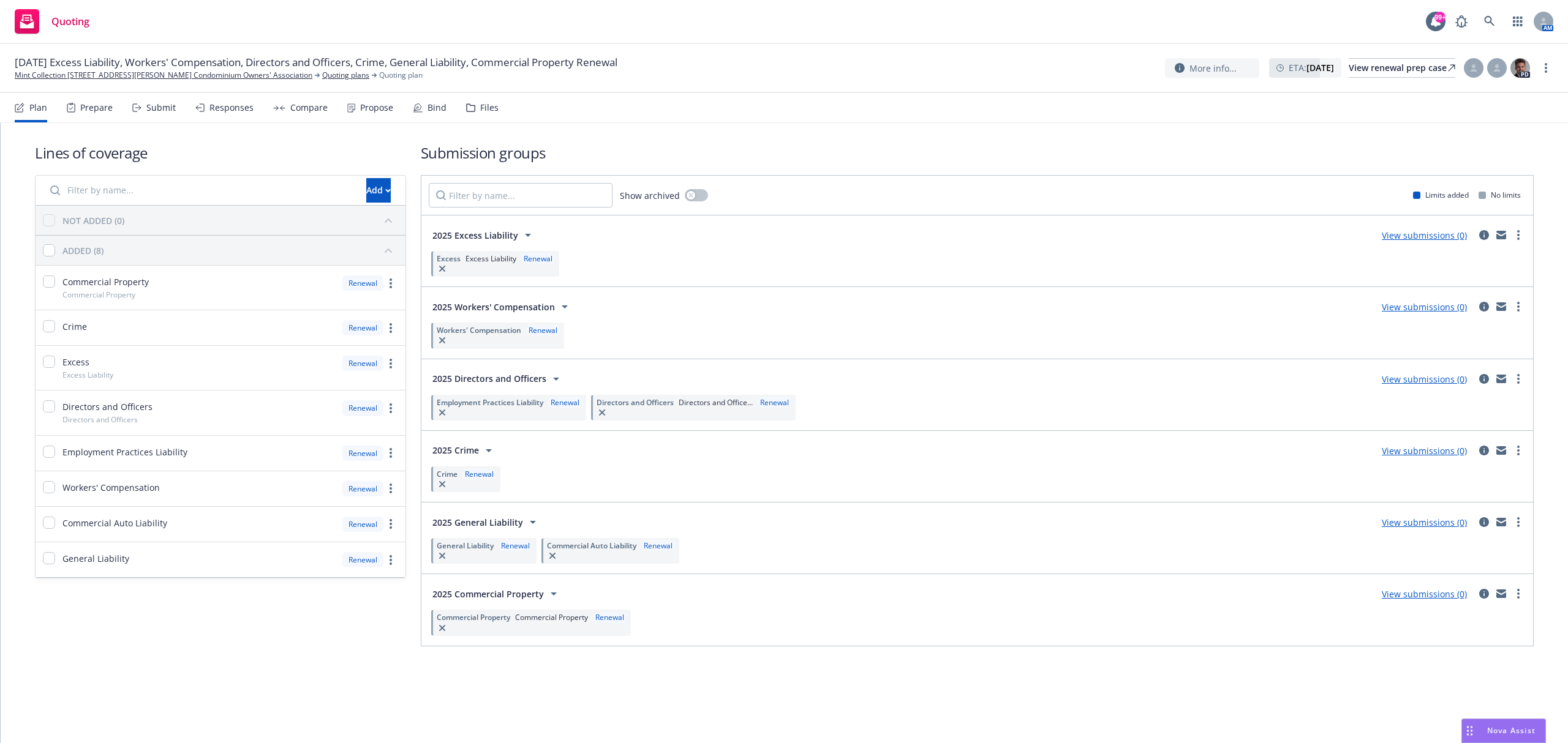
click at [109, 115] on div "Prepare" at bounding box center [90, 107] width 46 height 30
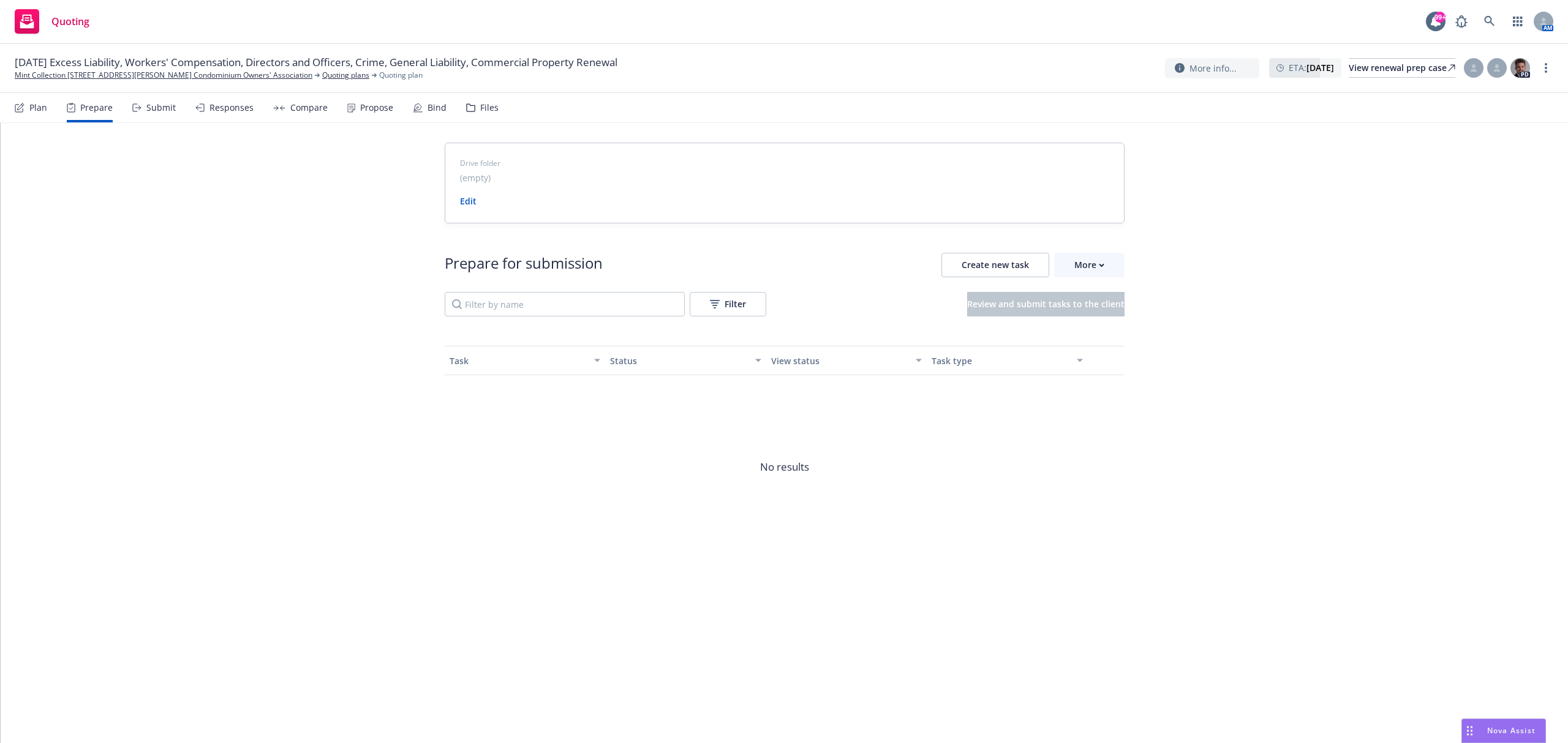
click at [148, 103] on div "Submit" at bounding box center [161, 107] width 30 height 10
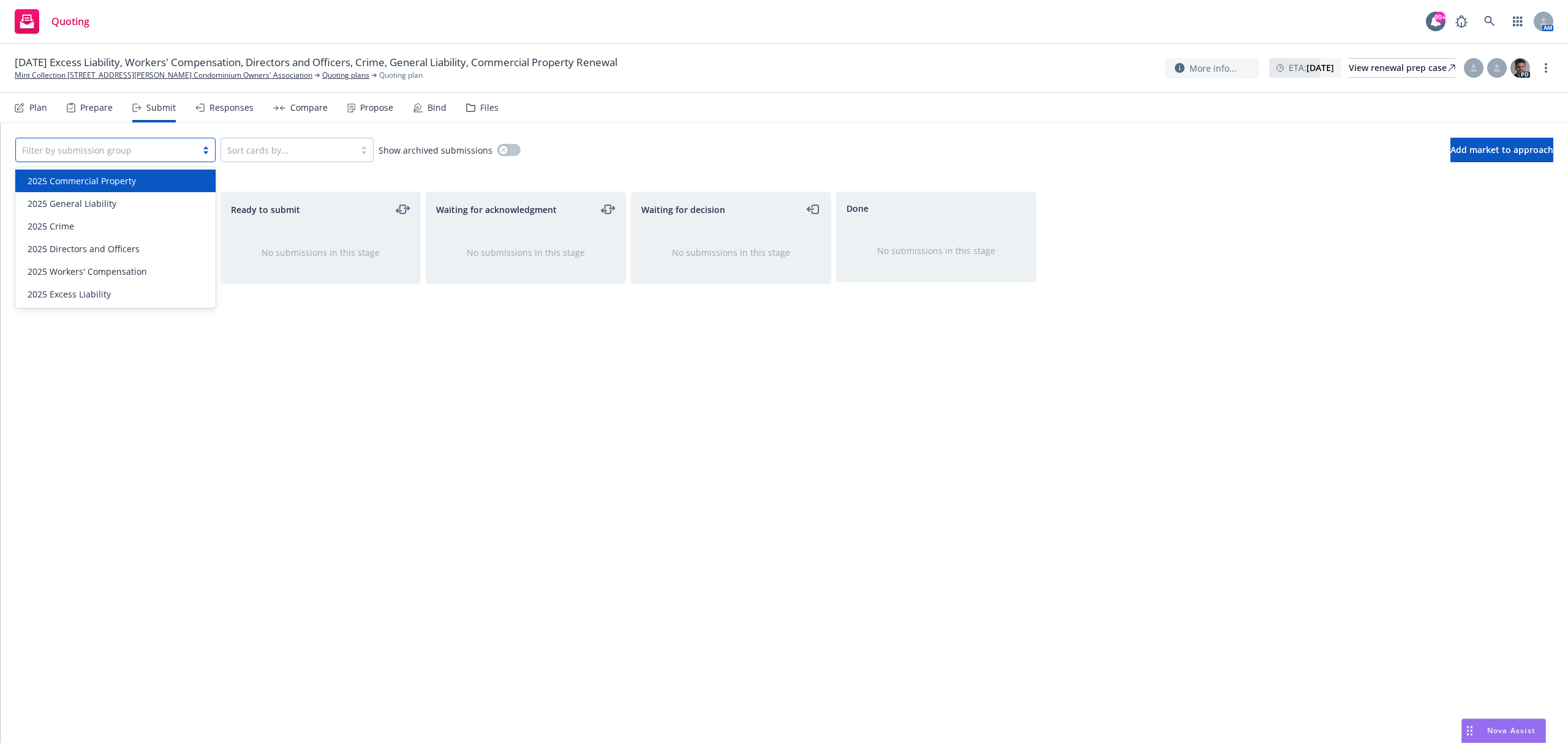
click at [79, 153] on div at bounding box center [106, 150] width 169 height 14
click at [38, 111] on div "Plan" at bounding box center [38, 107] width 18 height 10
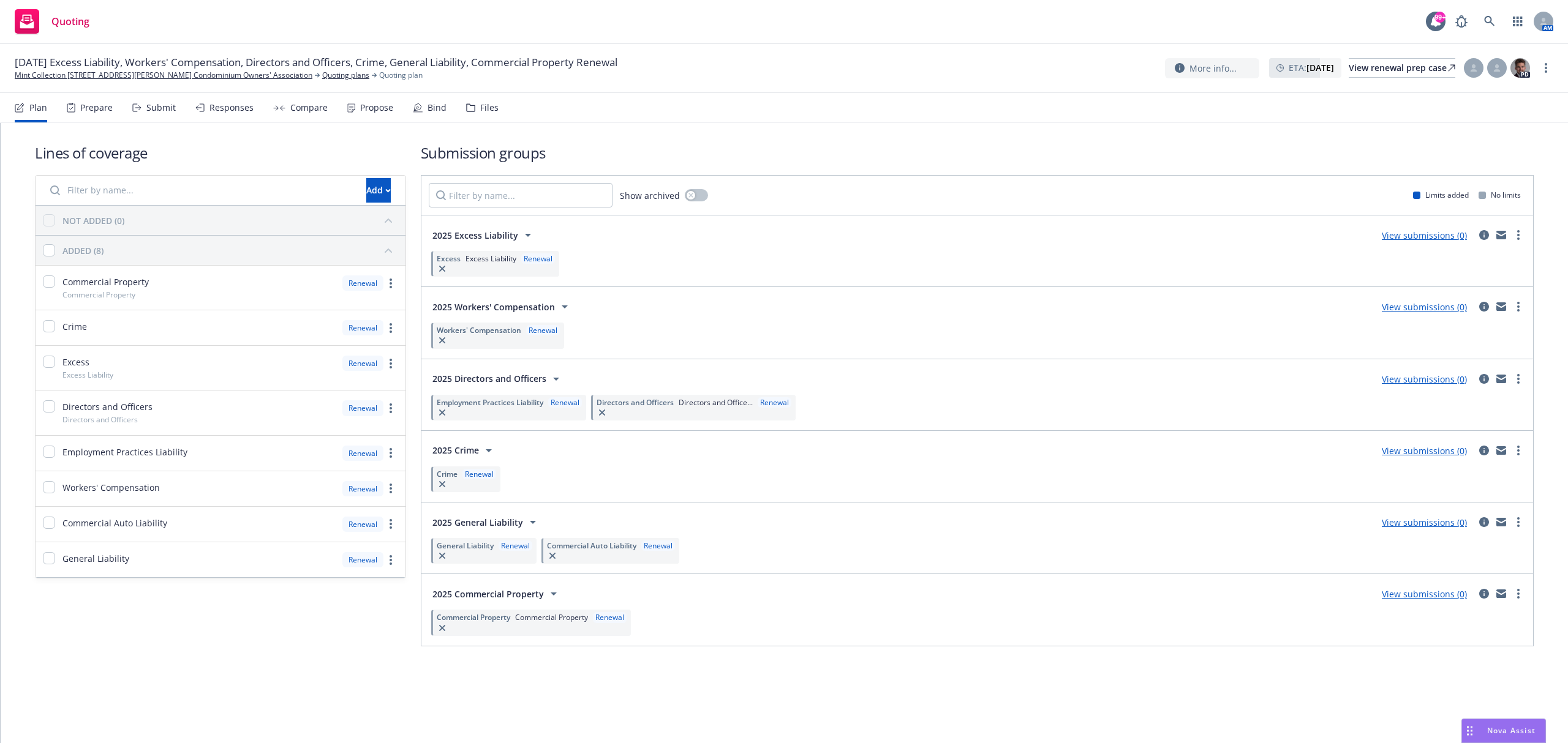
click at [515, 404] on span "Employment Practices Liability" at bounding box center [490, 403] width 107 height 11
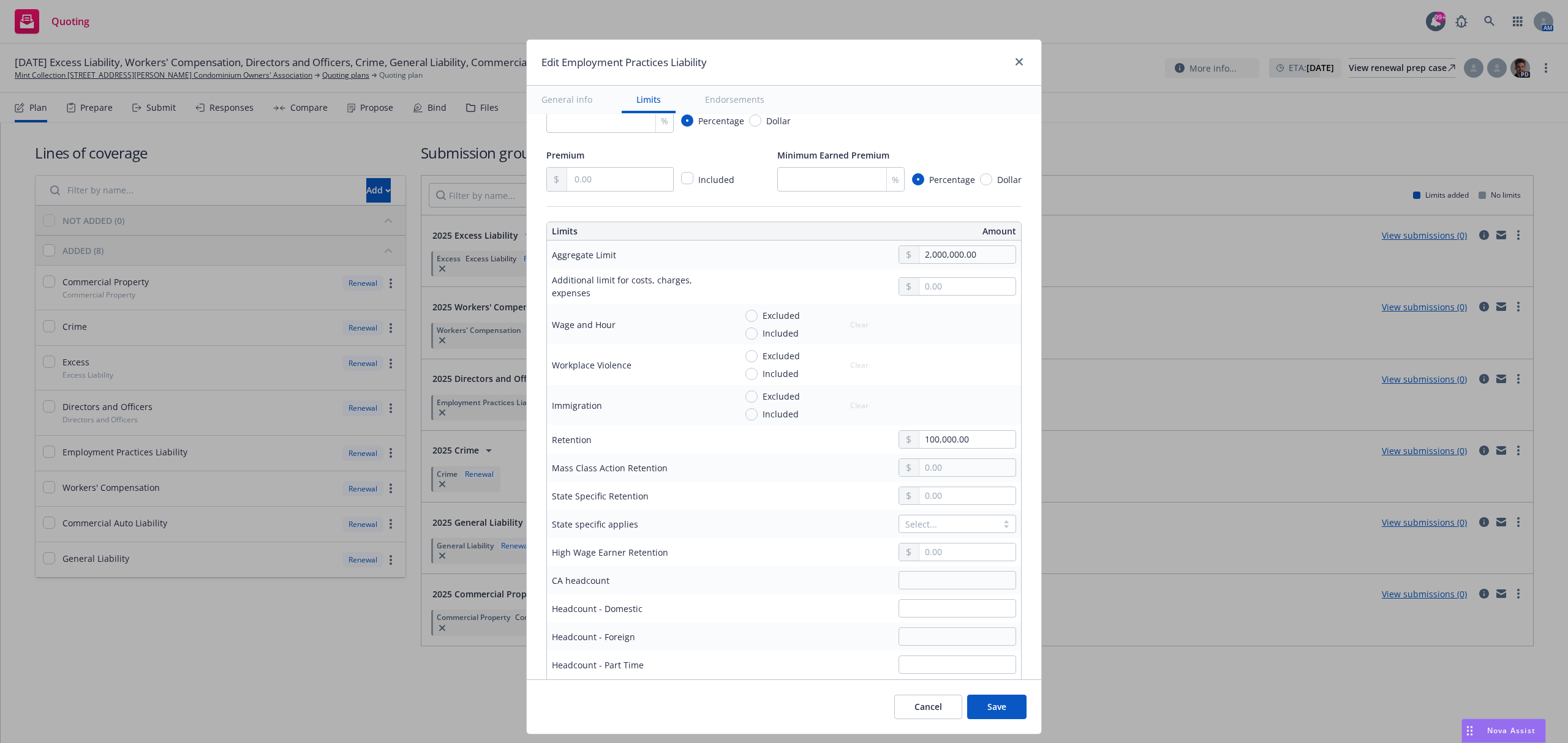
scroll to position [326, 0]
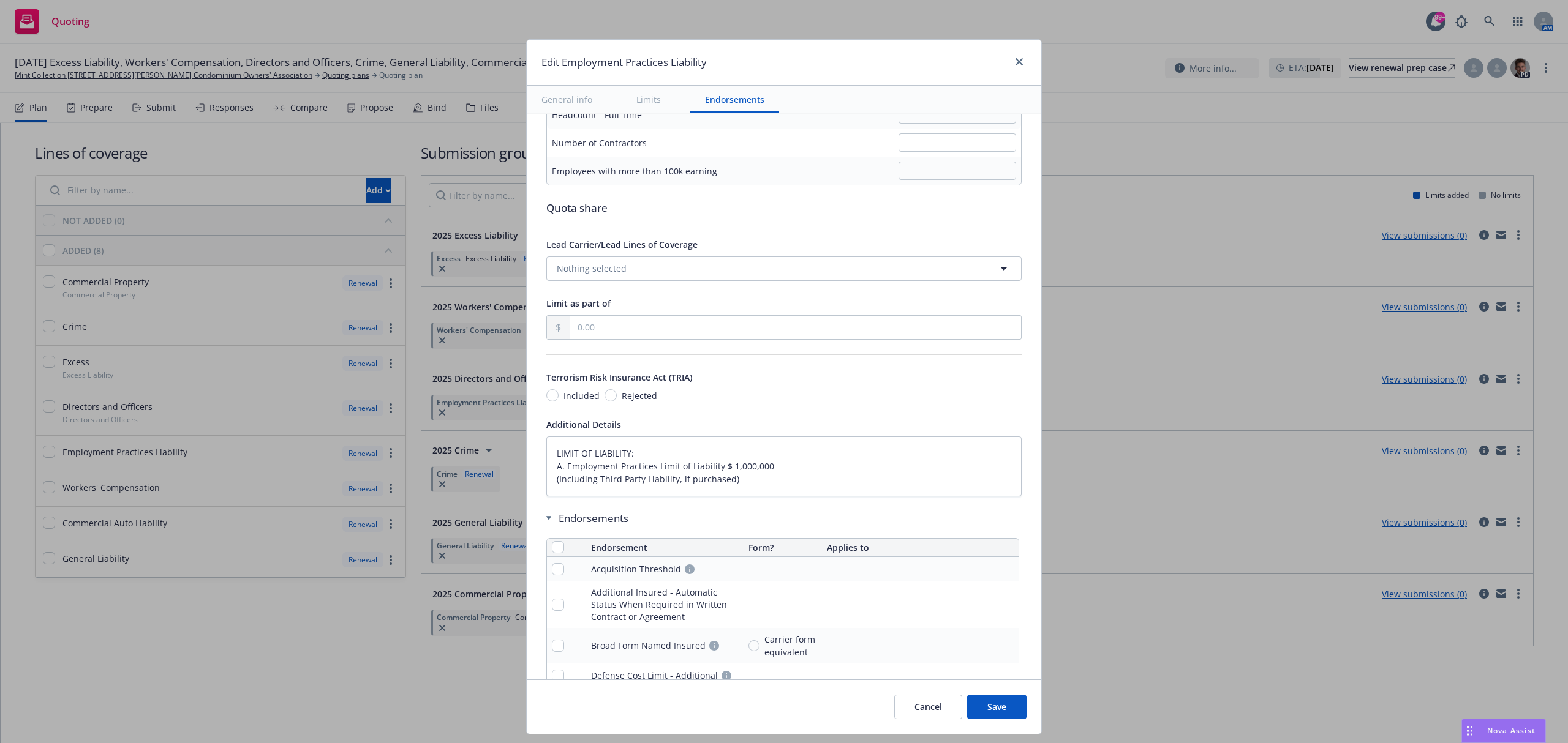
type textarea "x"
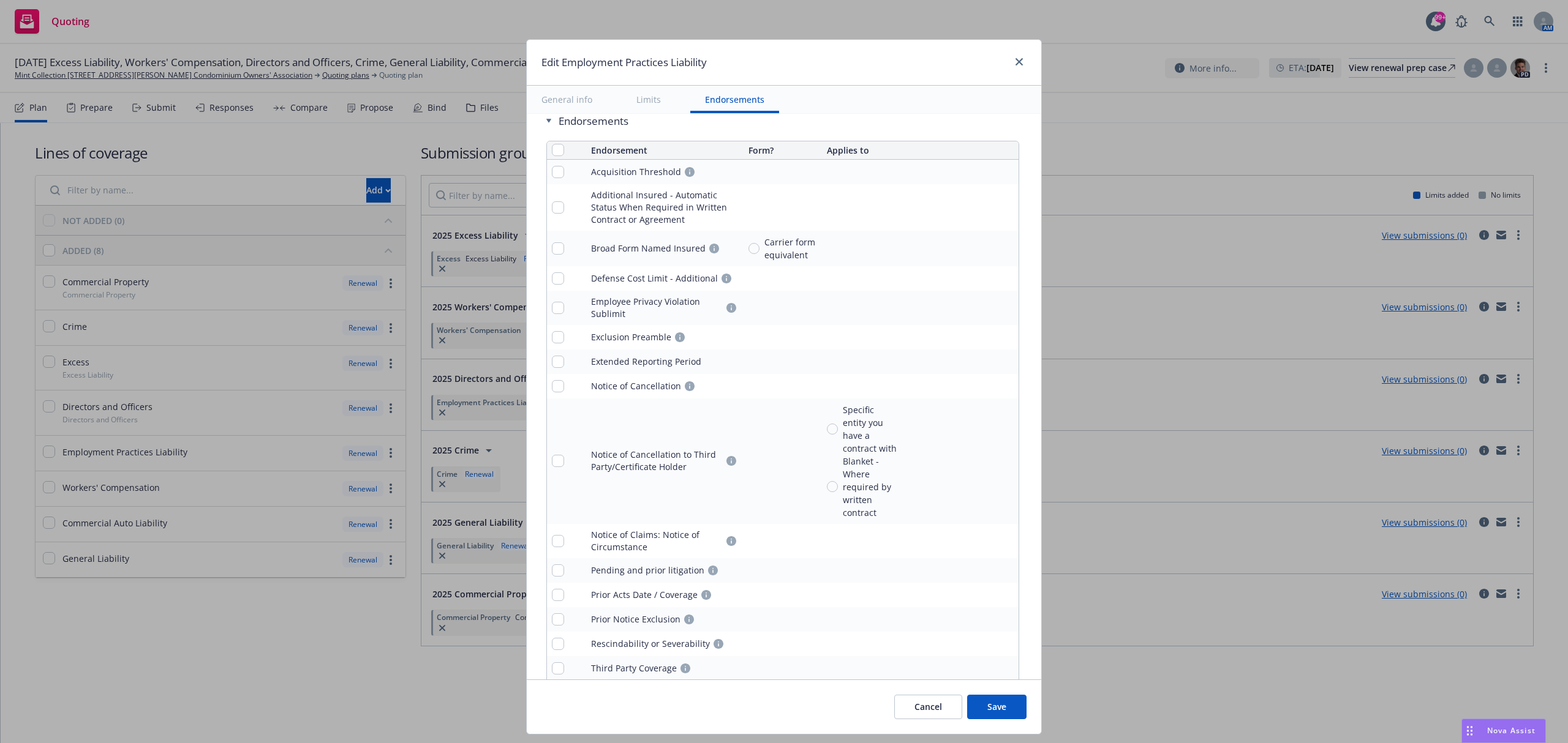
scroll to position [1086, 0]
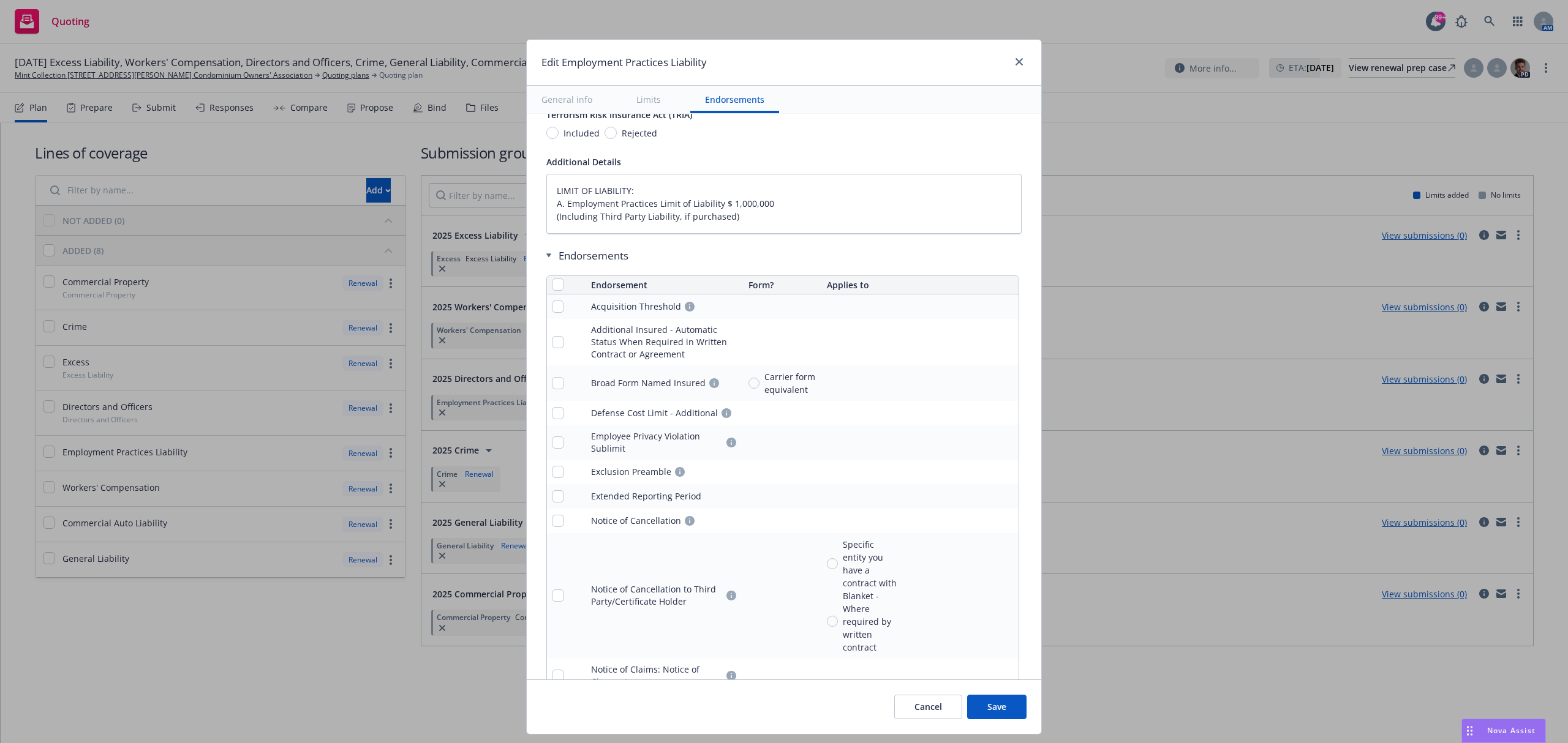
click at [931, 705] on button "Cancel" at bounding box center [928, 707] width 68 height 24
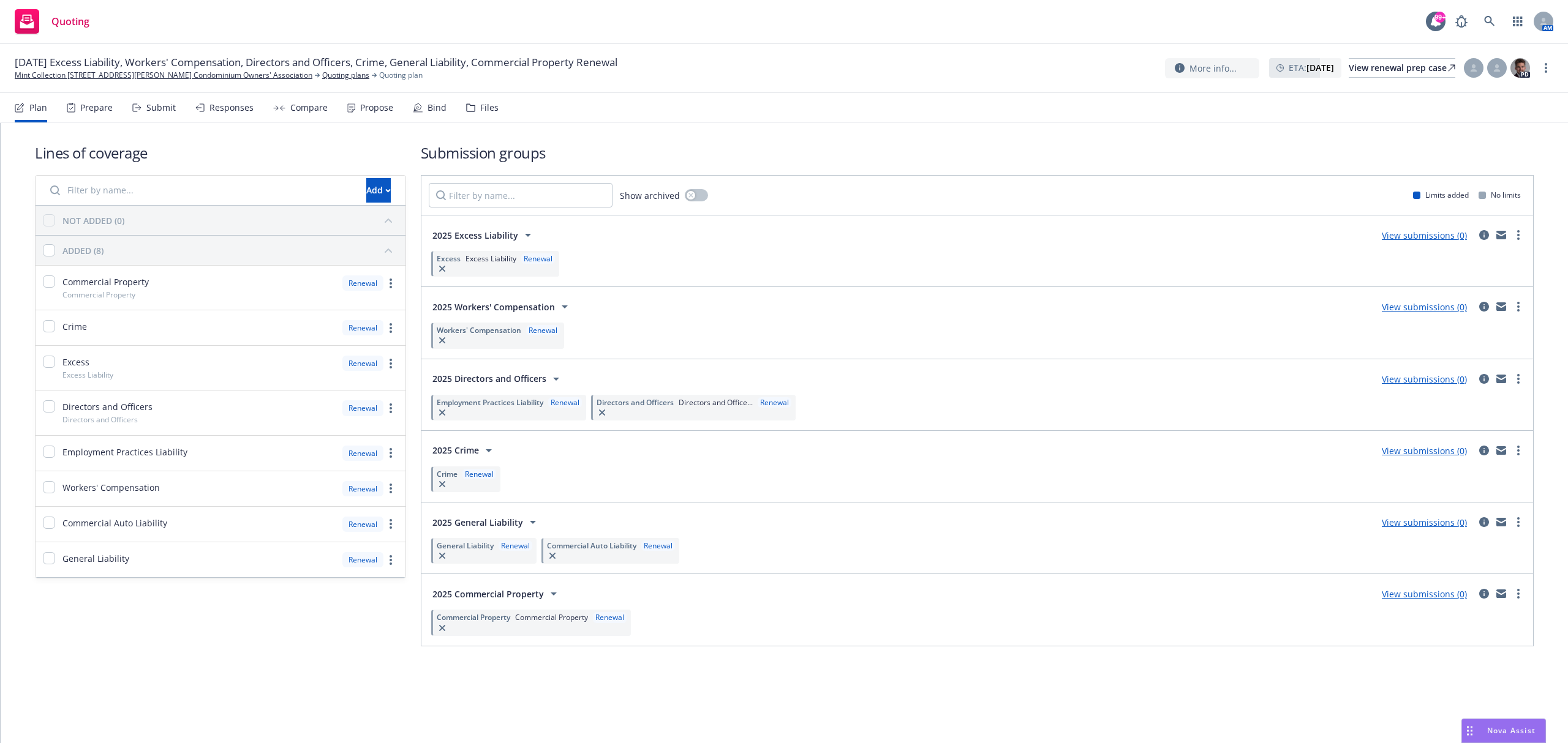
click at [491, 333] on span "Workers' Compensation" at bounding box center [479, 330] width 84 height 11
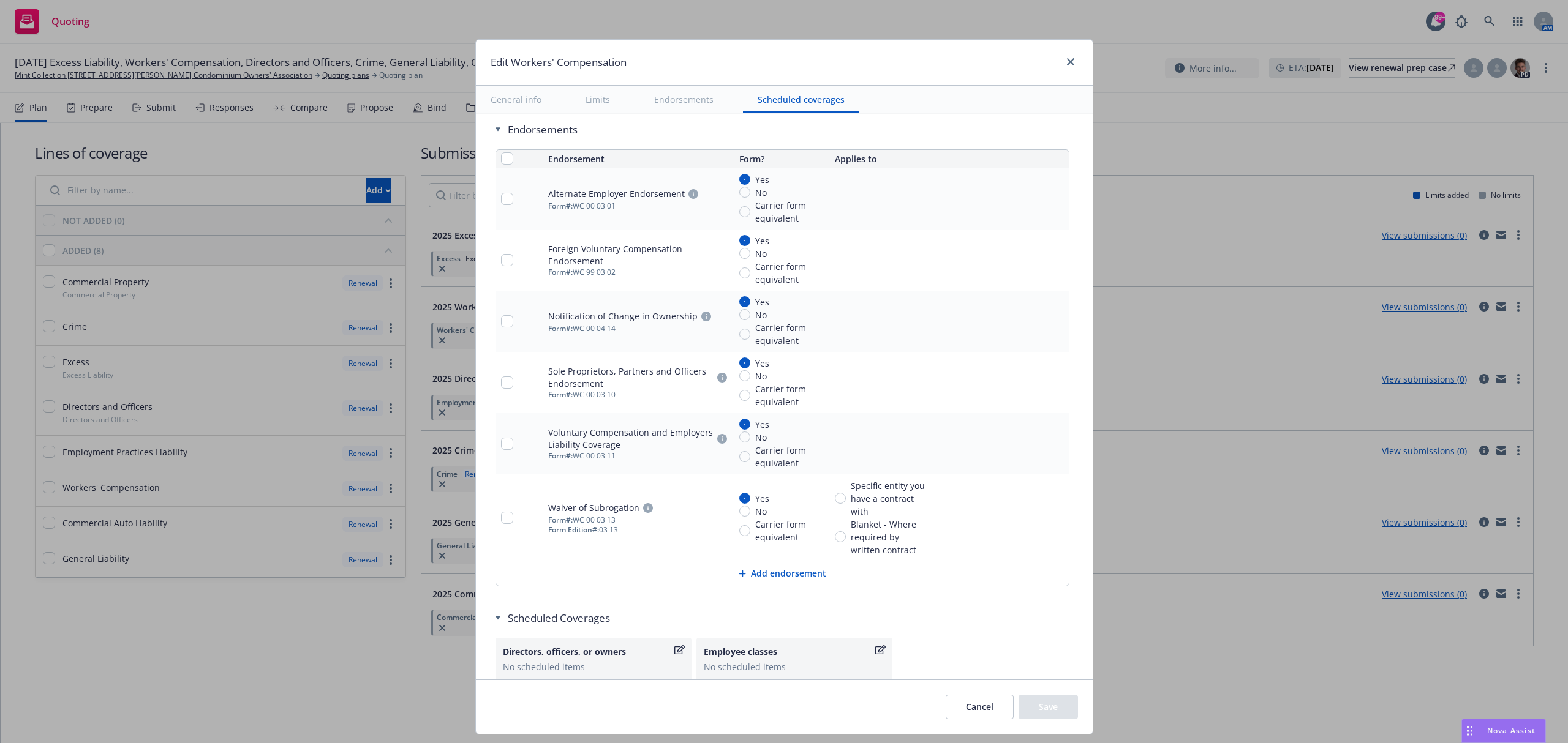
scroll to position [1273, 0]
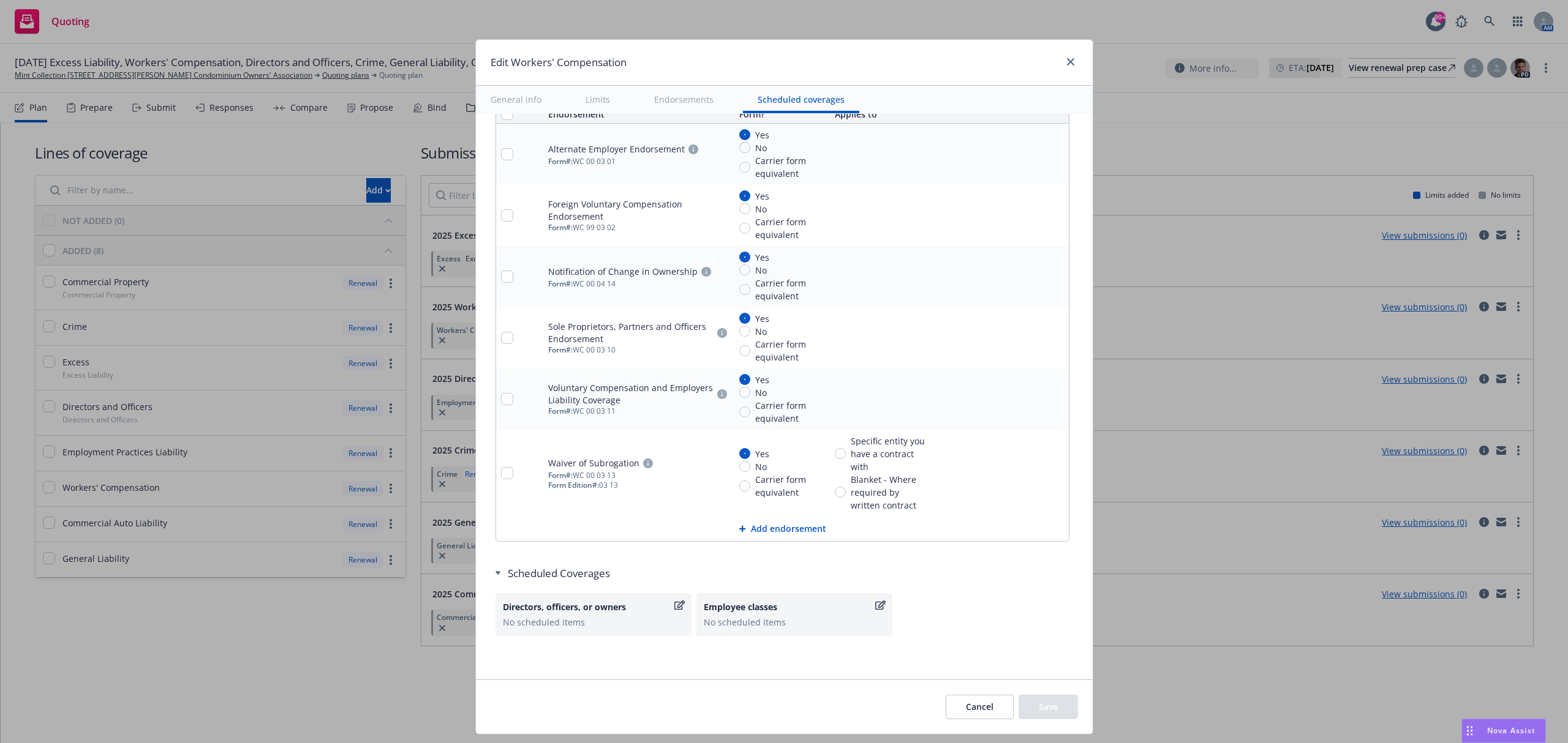
click at [971, 711] on button "Cancel" at bounding box center [979, 707] width 68 height 24
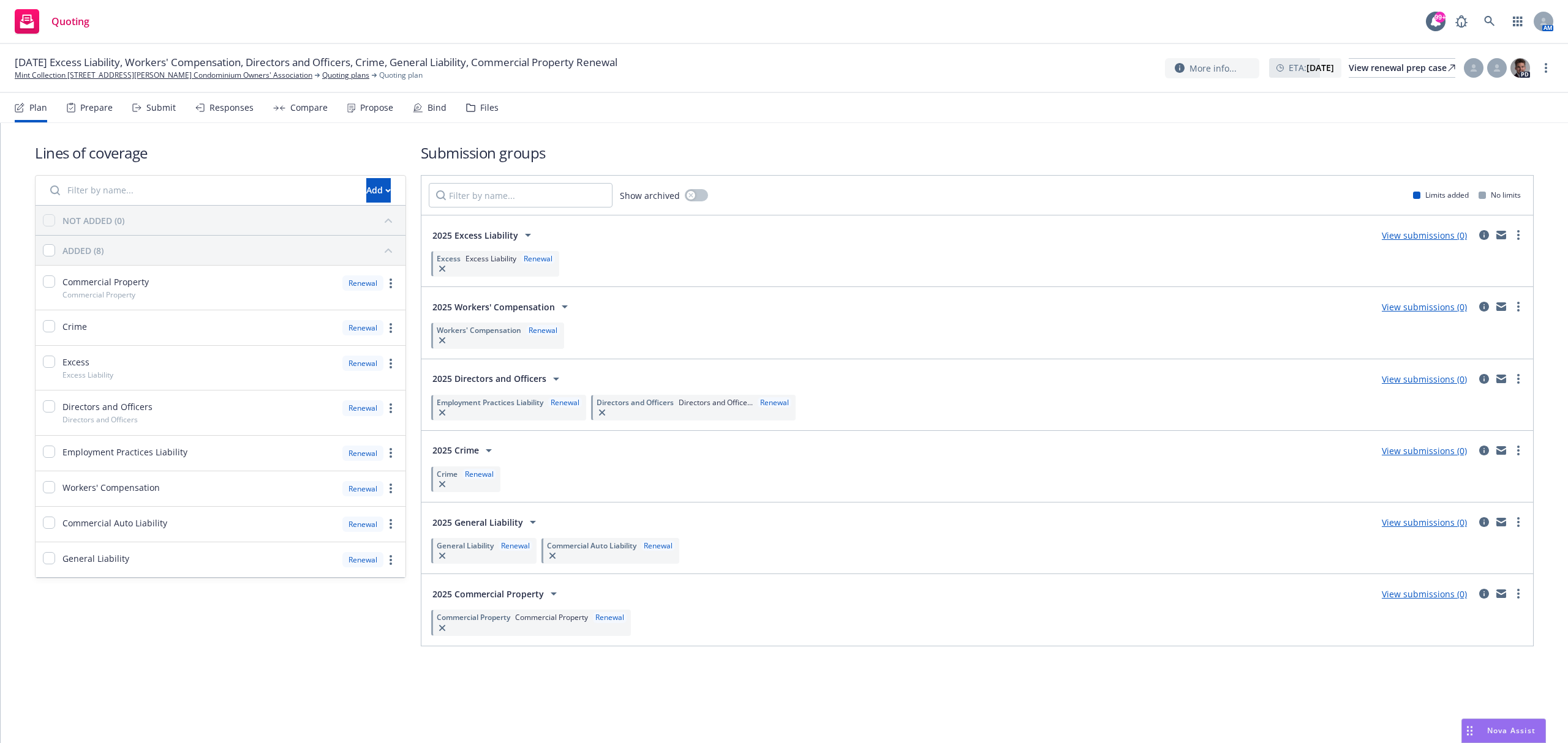
click at [487, 548] on span "General Liability" at bounding box center [465, 546] width 57 height 11
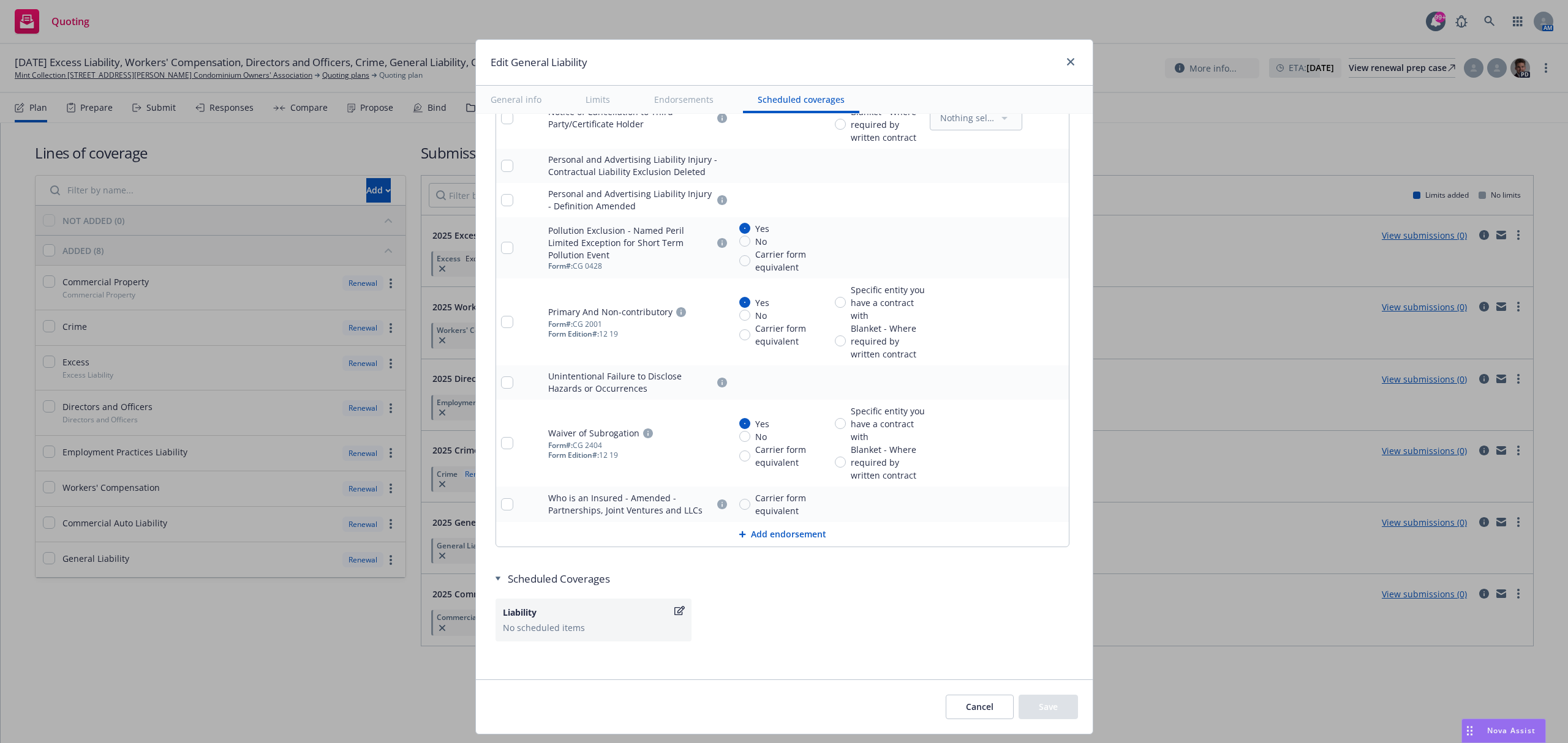
scroll to position [2354, 0]
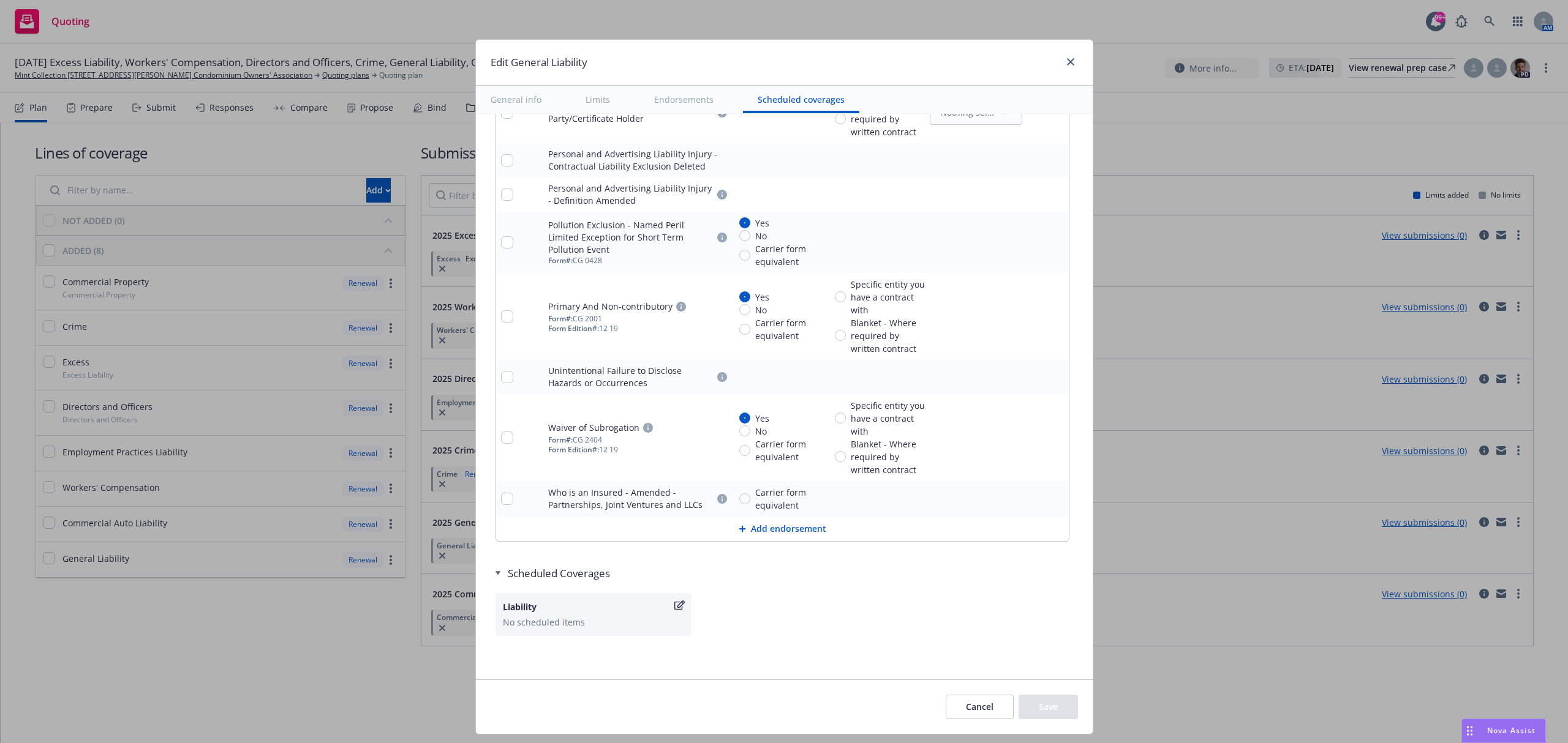
click at [978, 707] on button "Cancel" at bounding box center [979, 707] width 68 height 24
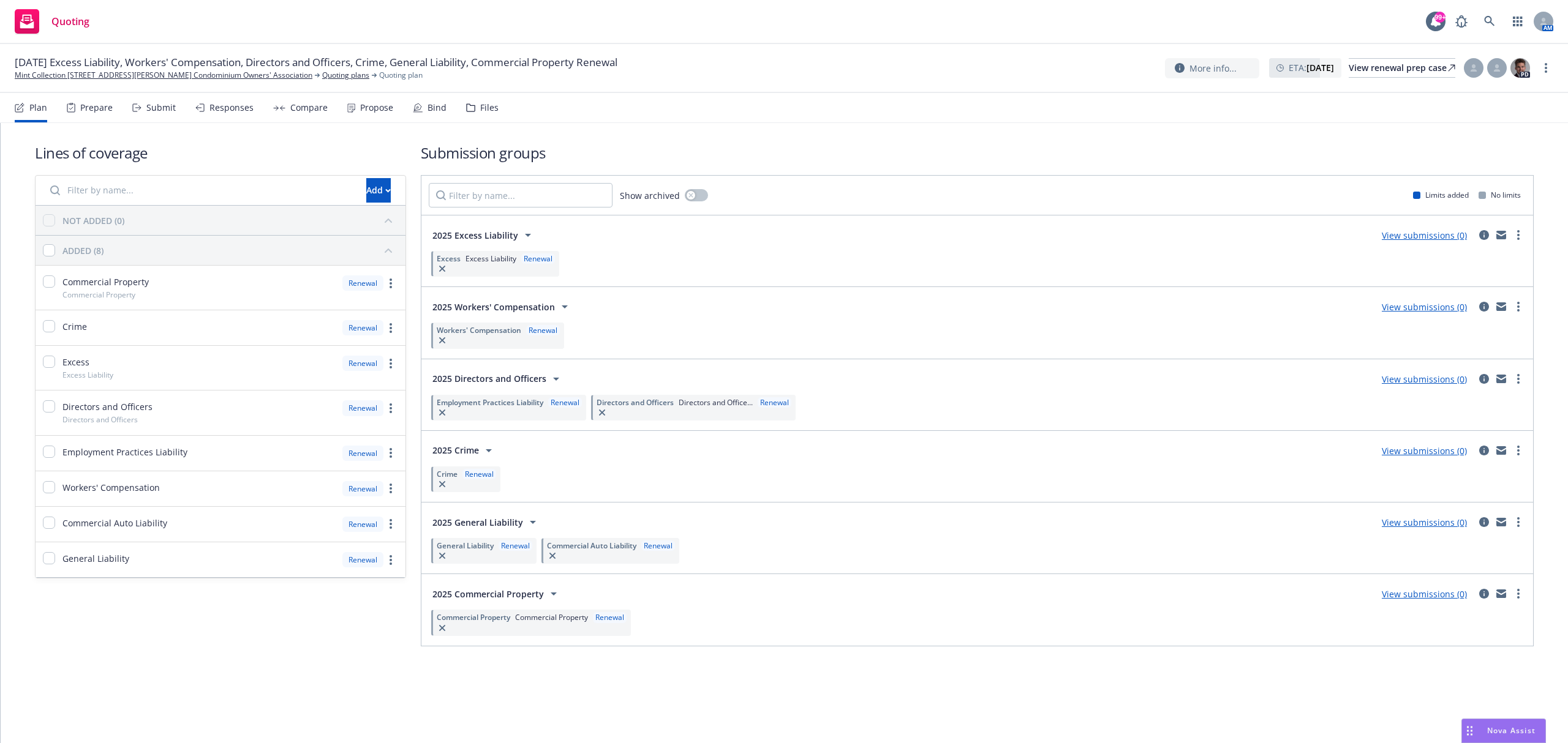
click at [523, 616] on span "Commercial Property" at bounding box center [551, 617] width 73 height 11
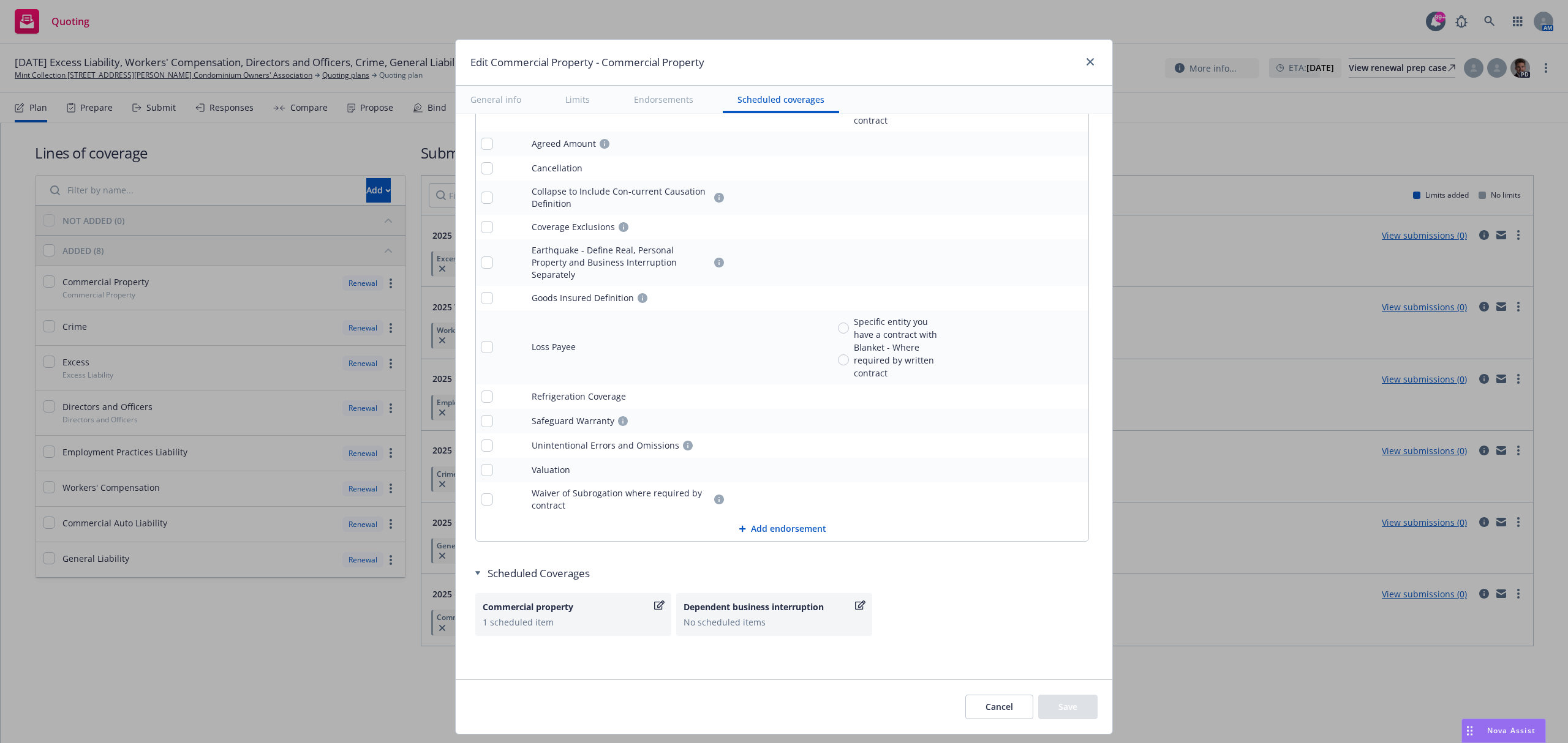
scroll to position [4205, 0]
click at [1088, 64] on icon "close" at bounding box center [1090, 61] width 7 height 7
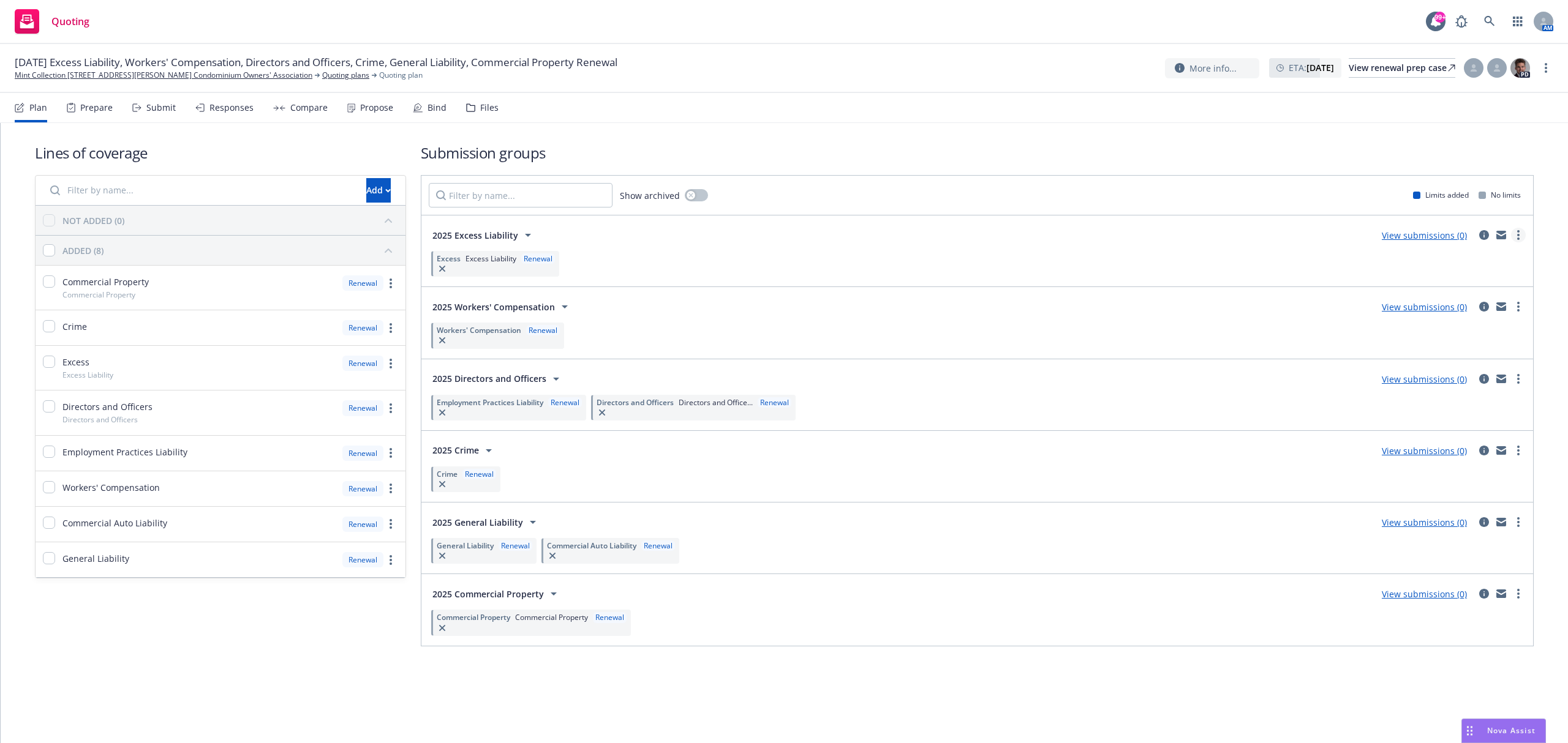
click at [1518, 234] on icon "more" at bounding box center [1519, 235] width 3 height 10
